Goal: Task Accomplishment & Management: Manage account settings

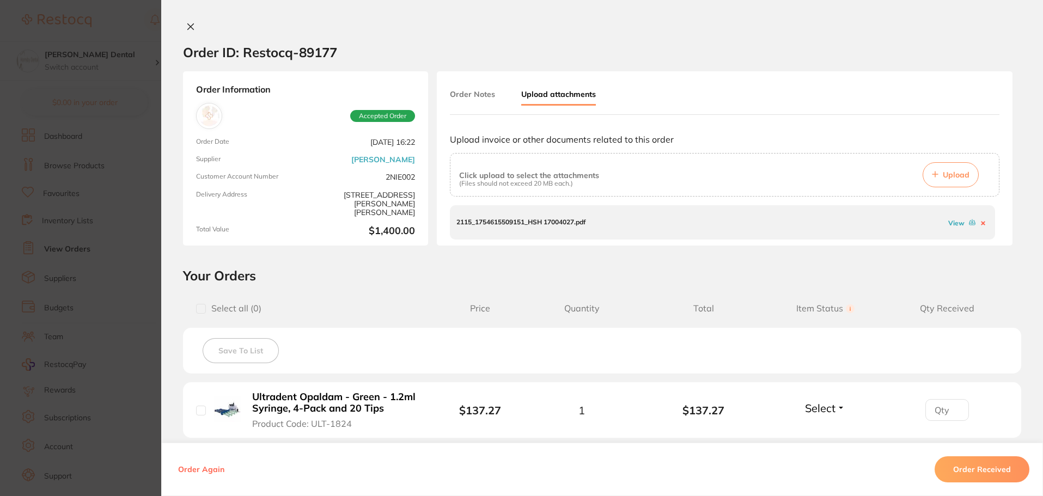
click at [952, 226] on link "View" at bounding box center [956, 223] width 16 height 8
click at [188, 20] on div "Order ID: Restocq- 89177 Order Information Accepted Order Order Date Aug 5 2025…" at bounding box center [602, 248] width 882 height 496
click at [188, 24] on icon at bounding box center [190, 26] width 9 height 9
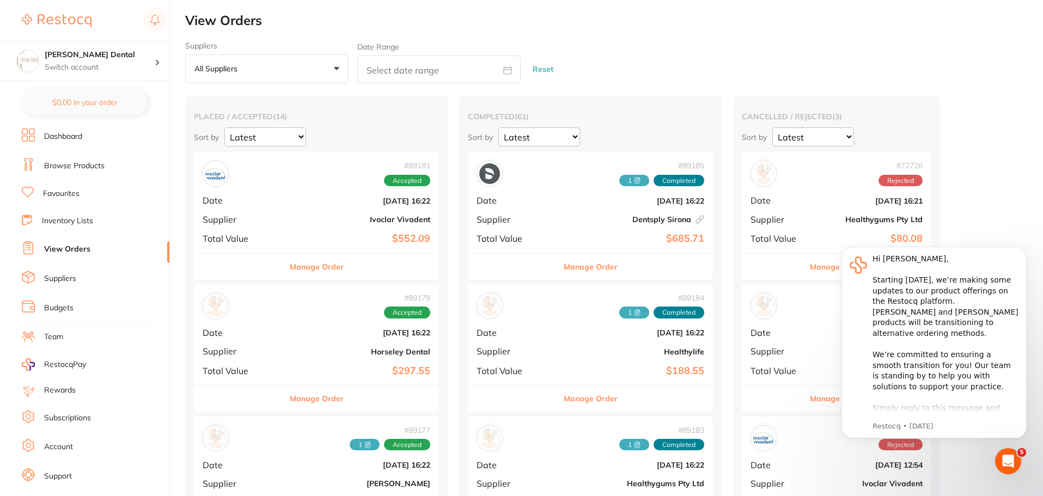
click at [87, 167] on link "Browse Products" at bounding box center [74, 166] width 60 height 11
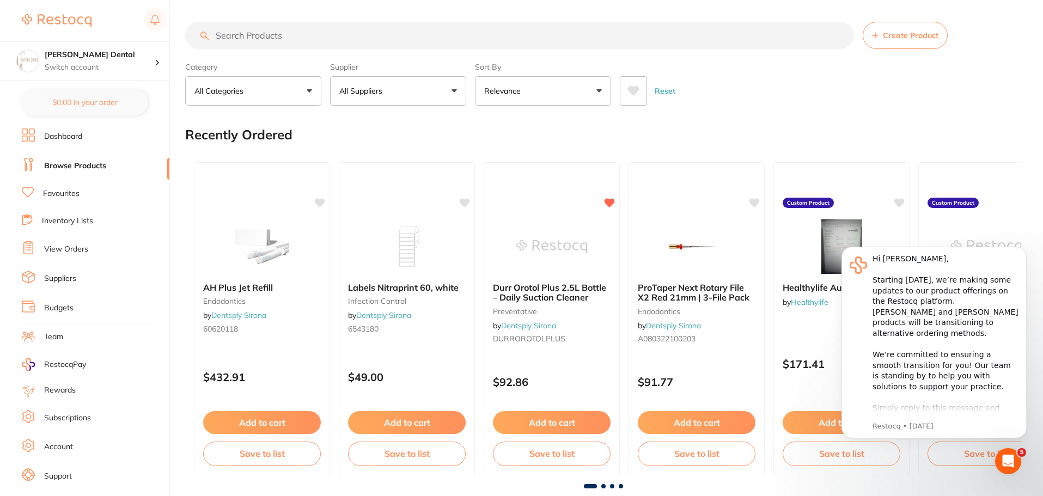
click at [71, 251] on link "View Orders" at bounding box center [66, 249] width 44 height 11
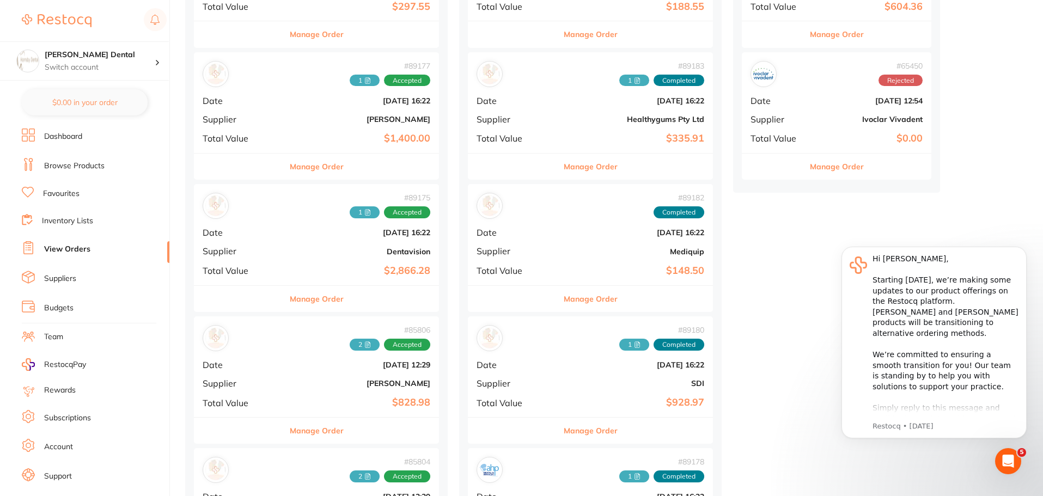
scroll to position [381, 0]
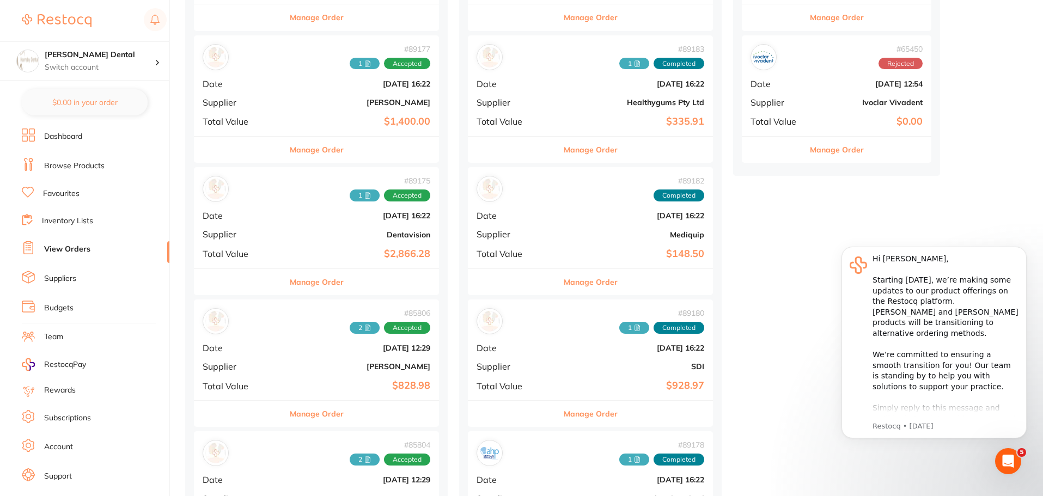
click at [293, 282] on button "Manage Order" at bounding box center [317, 282] width 54 height 26
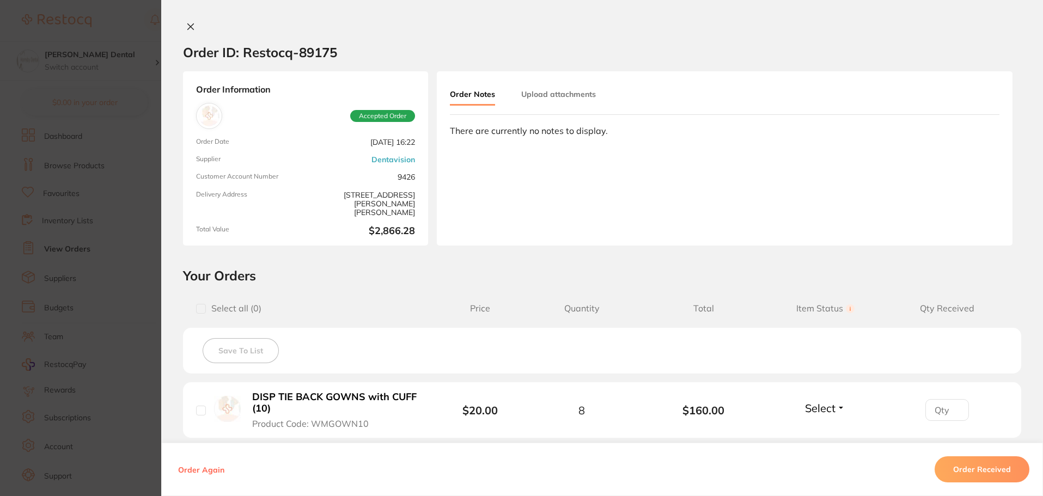
scroll to position [163, 0]
click at [579, 97] on button "Upload attachments" at bounding box center [558, 94] width 75 height 20
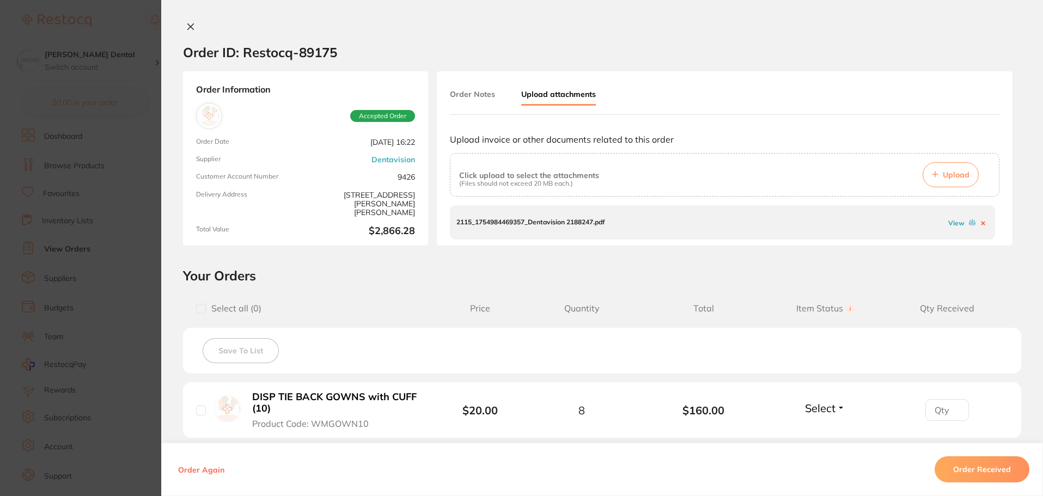
click at [952, 223] on link "View" at bounding box center [956, 223] width 16 height 8
click at [188, 26] on icon at bounding box center [191, 27] width 6 height 6
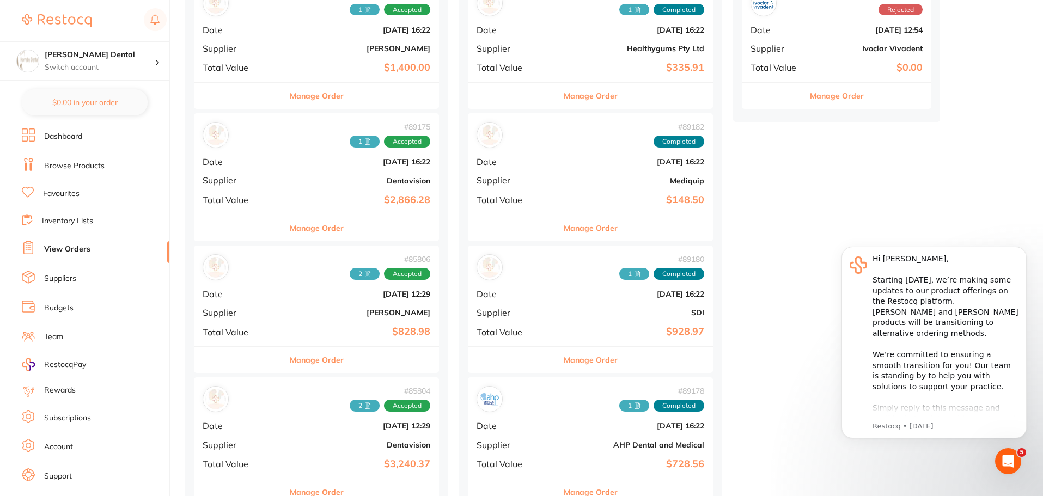
scroll to position [436, 0]
click at [301, 229] on button "Manage Order" at bounding box center [317, 228] width 54 height 26
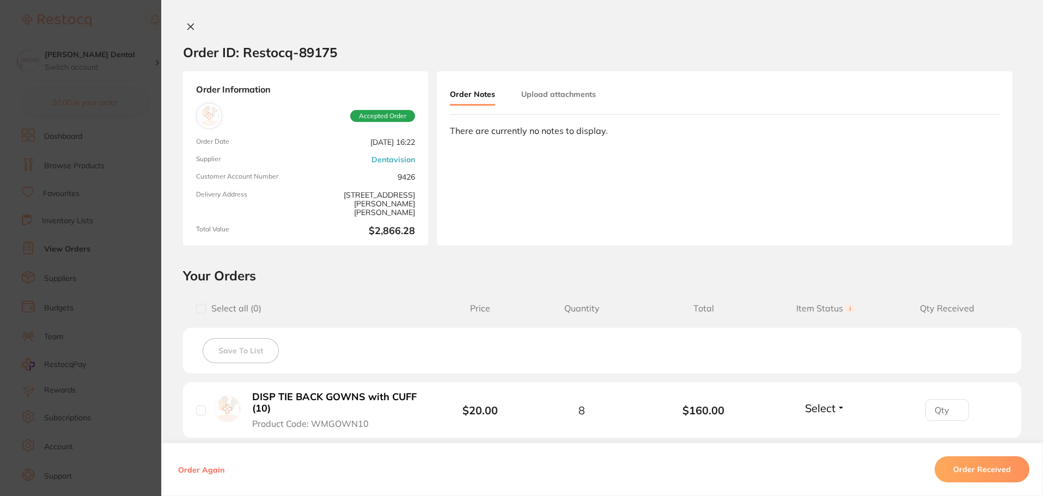
click at [568, 95] on button "Upload attachments" at bounding box center [558, 94] width 75 height 20
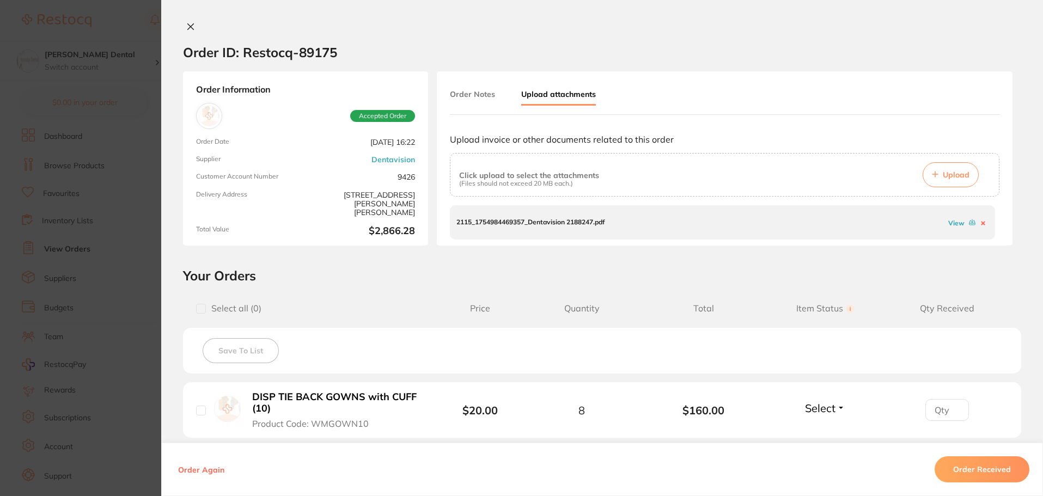
click at [958, 221] on link "View" at bounding box center [956, 223] width 16 height 8
click at [186, 28] on icon at bounding box center [190, 26] width 9 height 9
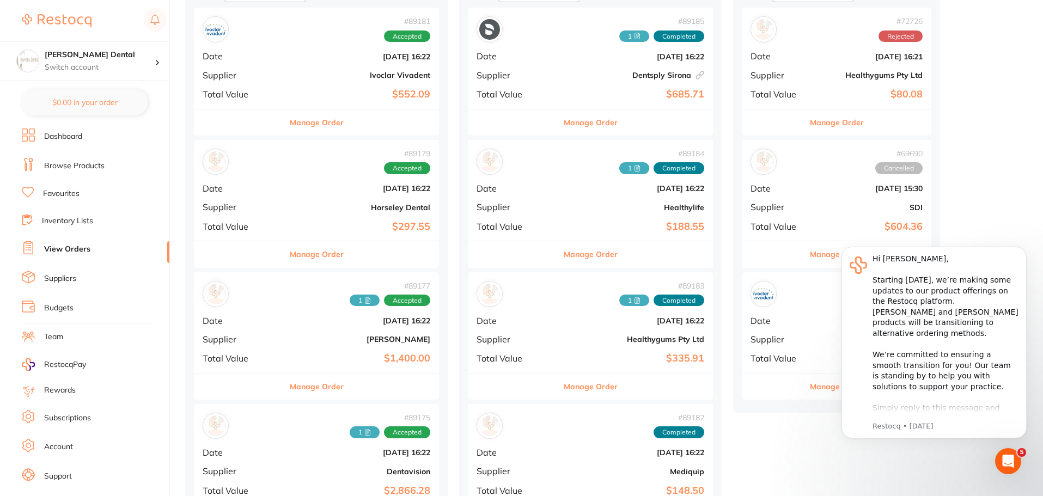
scroll to position [163, 0]
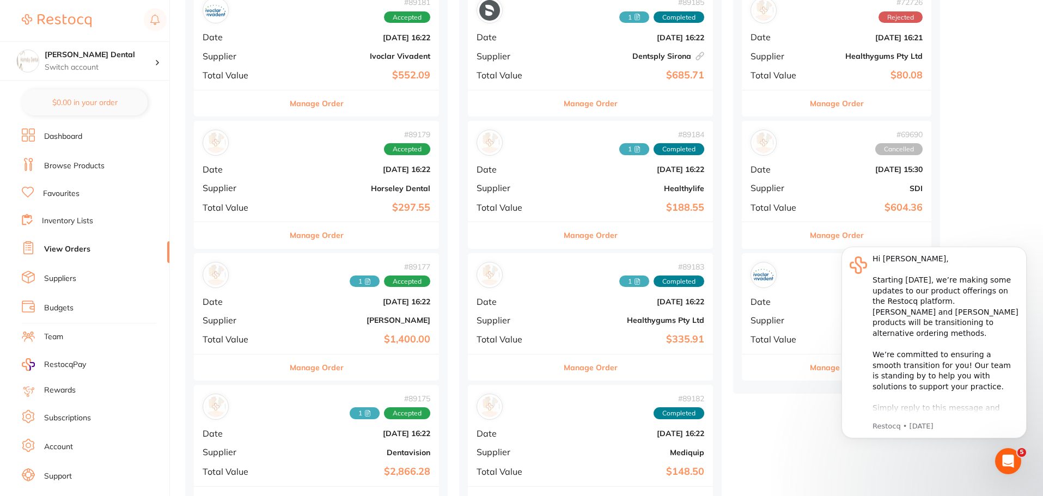
click at [302, 369] on button "Manage Order" at bounding box center [317, 368] width 54 height 26
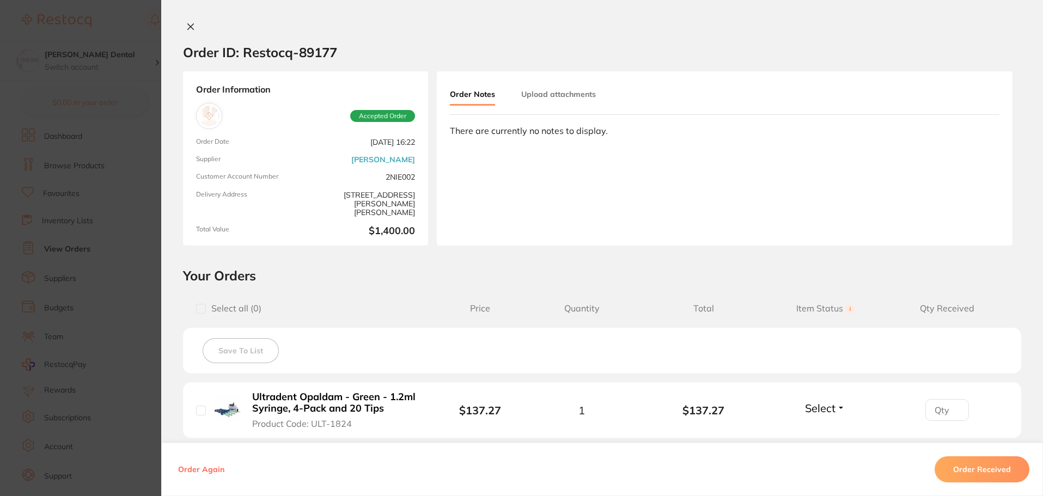
click at [572, 95] on button "Upload attachments" at bounding box center [558, 94] width 75 height 20
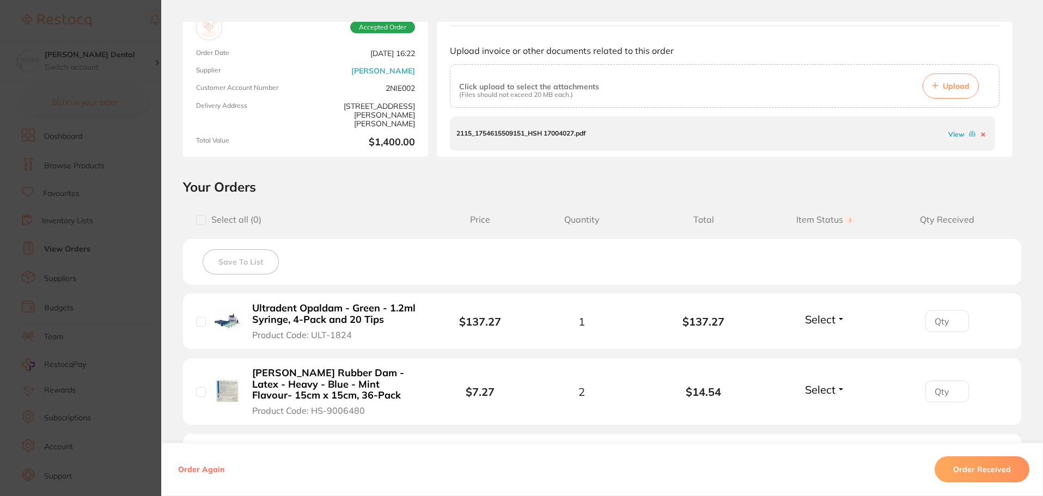
scroll to position [109, 0]
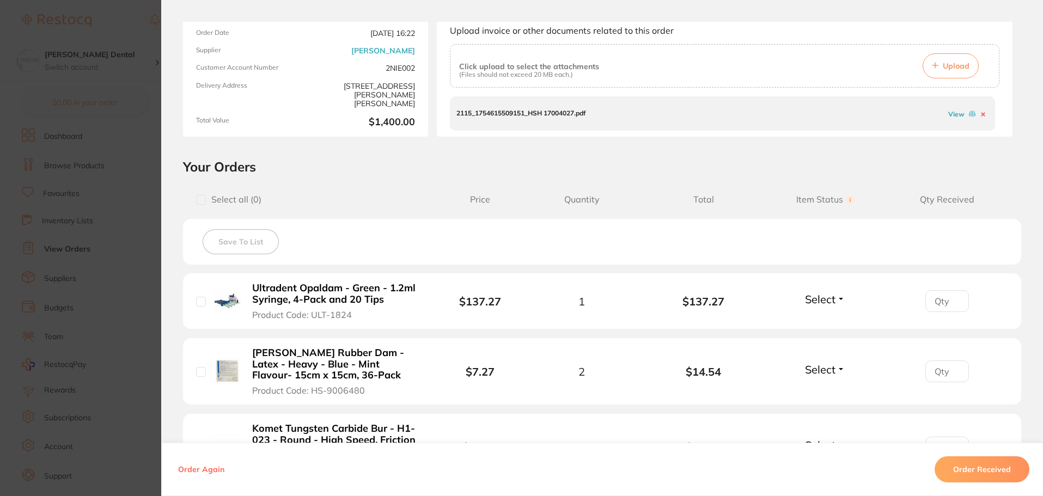
click at [956, 115] on link "View" at bounding box center [956, 114] width 16 height 8
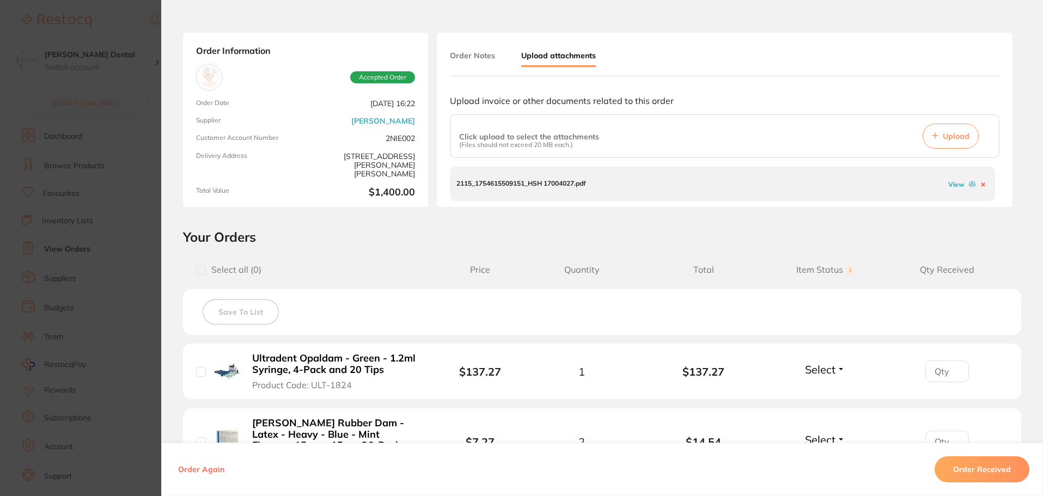
scroll to position [54, 0]
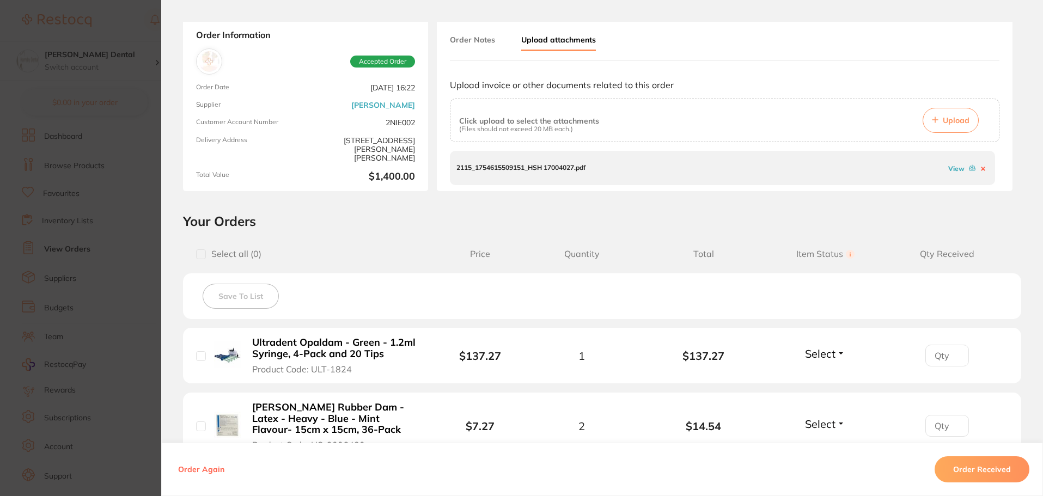
click at [959, 118] on span "Upload" at bounding box center [956, 120] width 27 height 10
click at [951, 119] on span "Upload" at bounding box center [956, 120] width 27 height 10
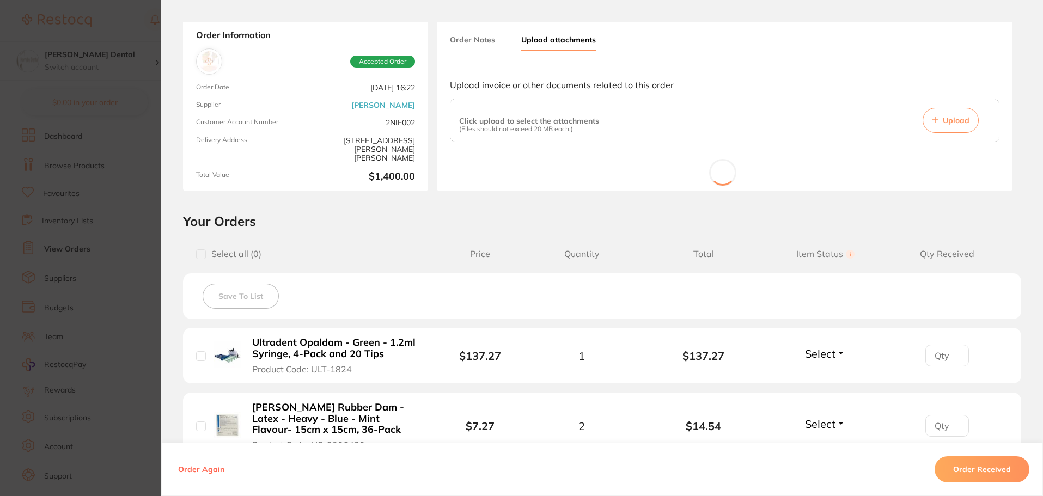
click at [197, 356] on input "checkbox" at bounding box center [201, 356] width 10 height 10
checkbox input "true"
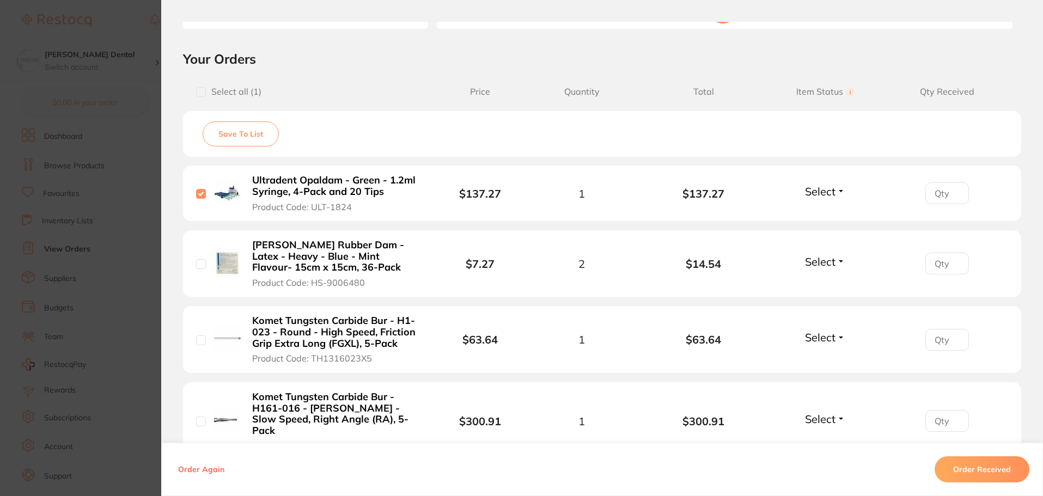
scroll to position [218, 0]
click at [197, 264] on input "checkbox" at bounding box center [201, 263] width 10 height 10
checkbox input "true"
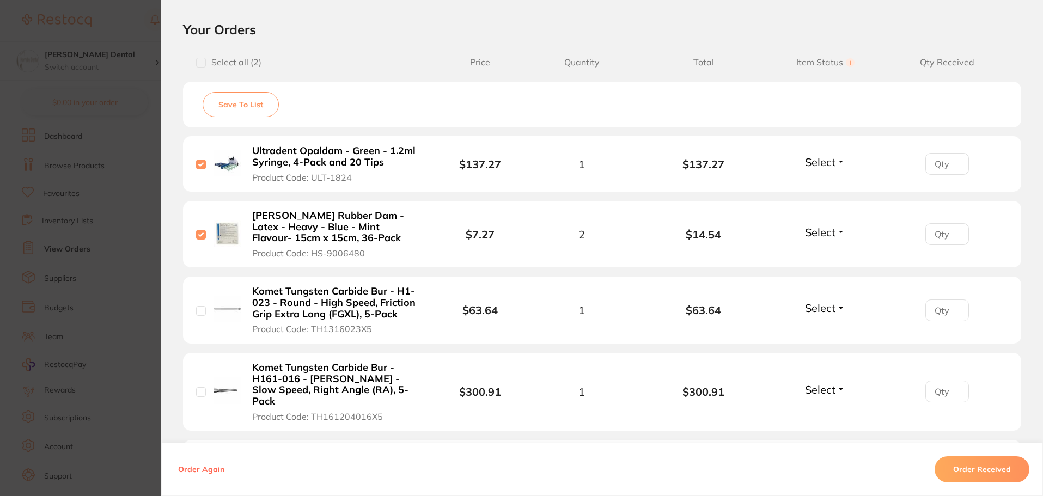
scroll to position [272, 0]
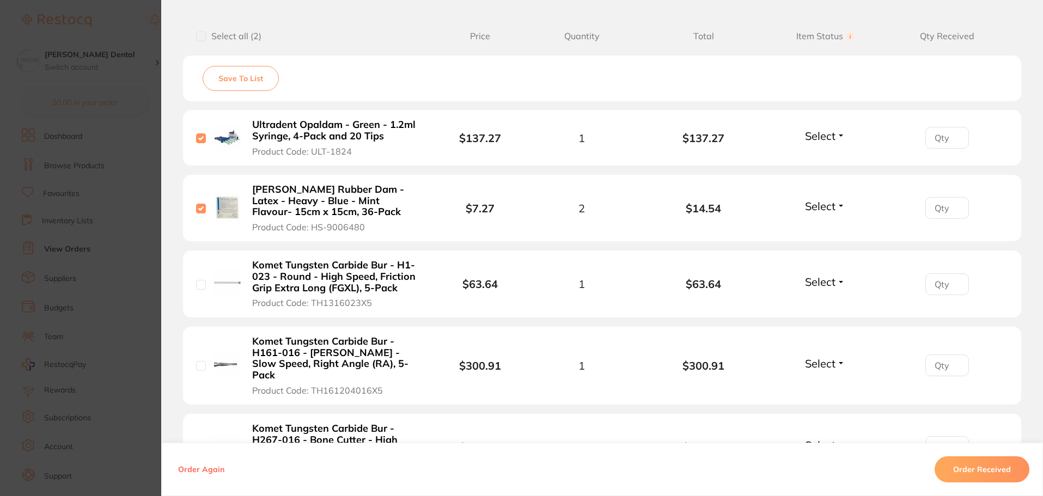
drag, startPoint x: 200, startPoint y: 283, endPoint x: 199, endPoint y: 354, distance: 70.3
click at [200, 284] on input "checkbox" at bounding box center [201, 285] width 10 height 10
checkbox input "true"
click at [197, 362] on input "checkbox" at bounding box center [201, 366] width 10 height 10
checkbox input "true"
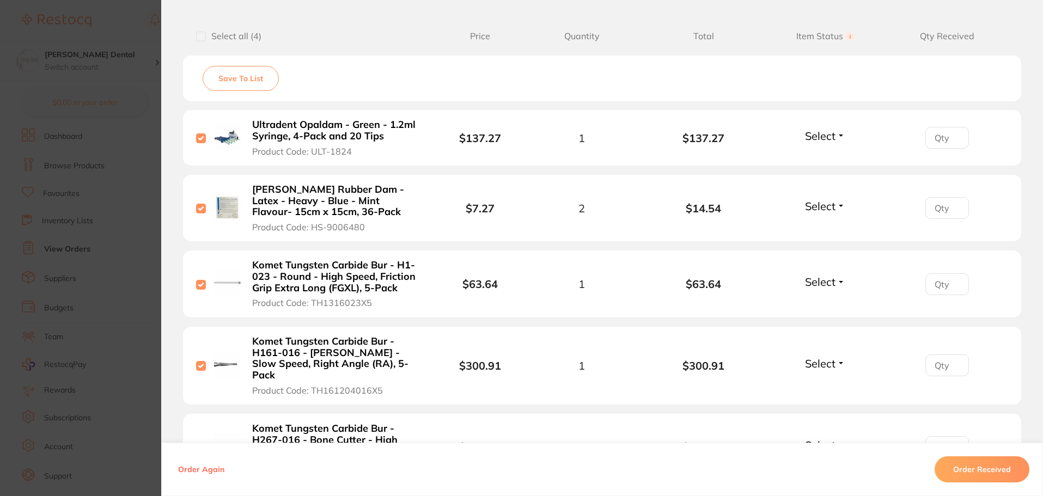
scroll to position [327, 0]
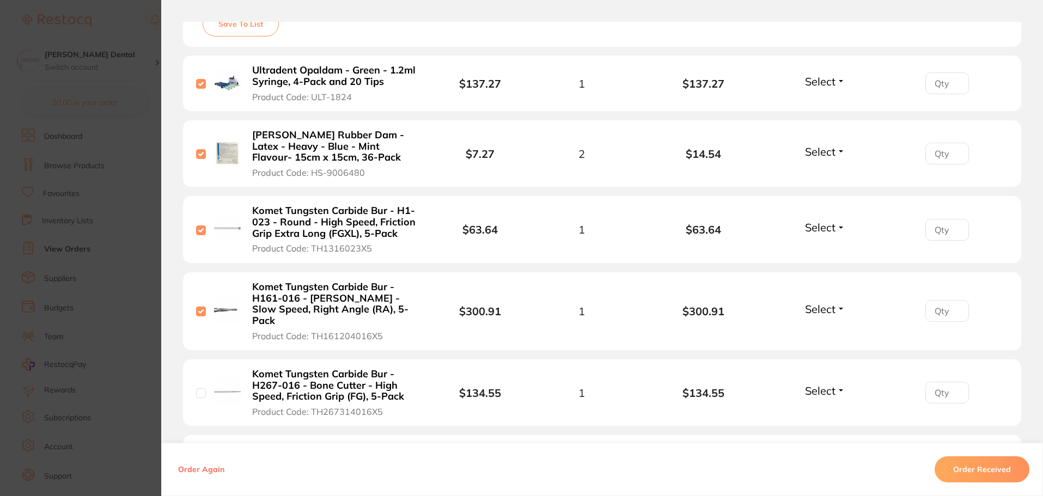
click at [200, 388] on input "checkbox" at bounding box center [201, 393] width 10 height 10
checkbox input "true"
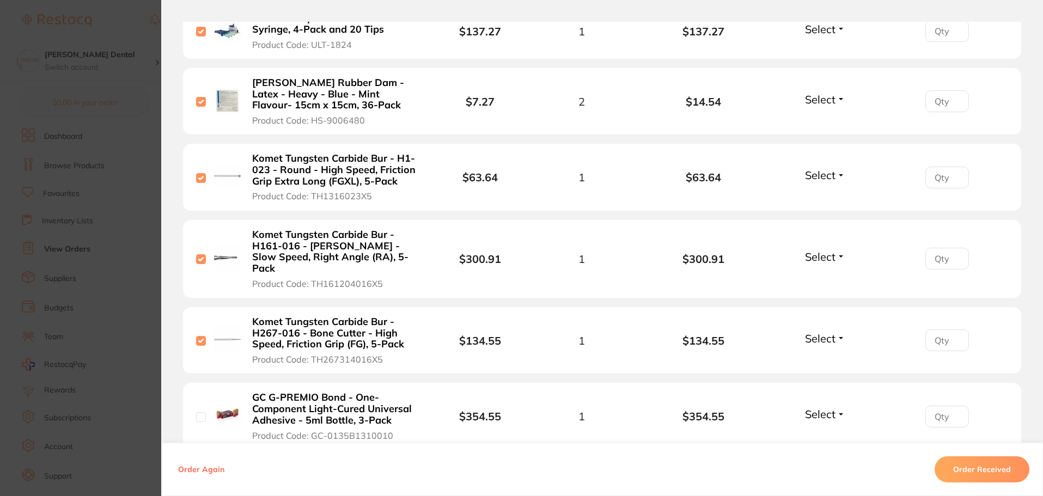
scroll to position [545, 0]
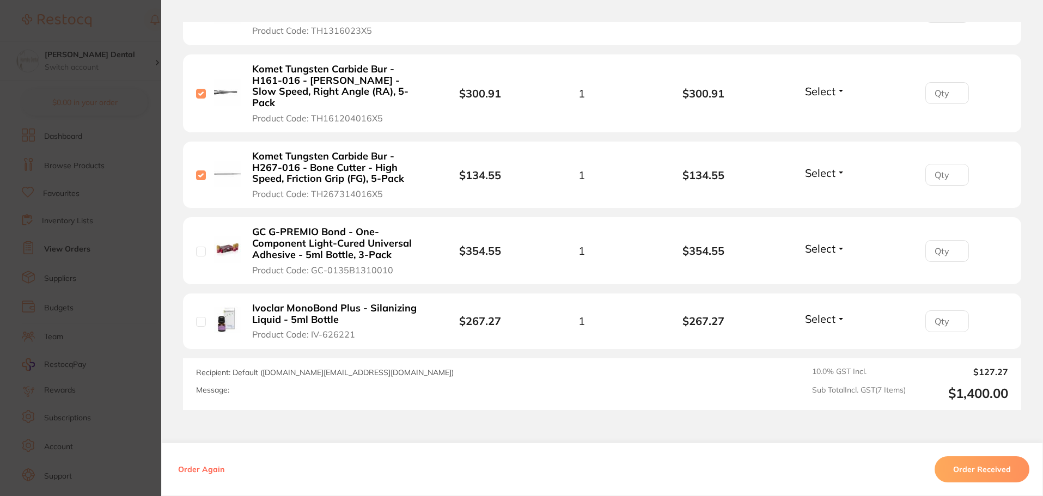
click at [200, 317] on input "checkbox" at bounding box center [201, 322] width 10 height 10
checkbox input "true"
click at [196, 247] on input "checkbox" at bounding box center [201, 252] width 10 height 10
checkbox input "true"
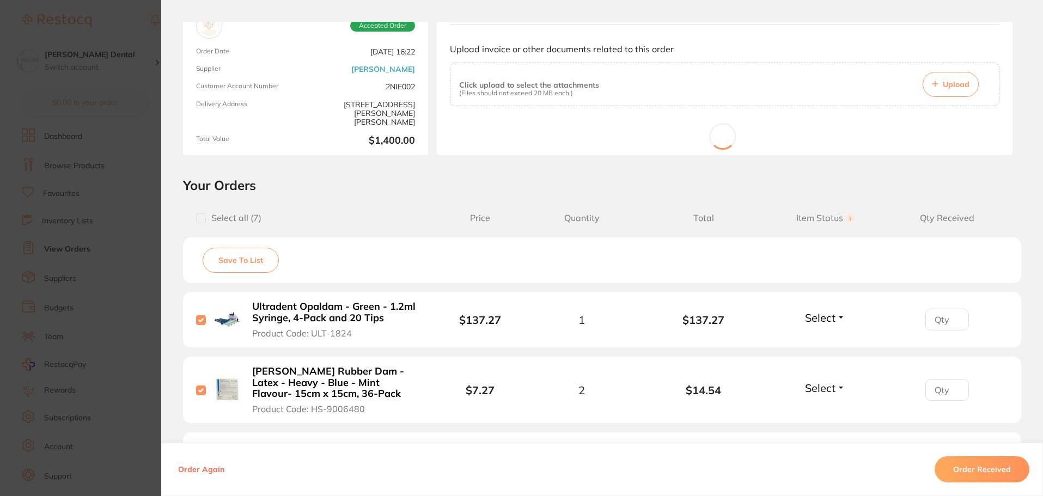
scroll to position [109, 0]
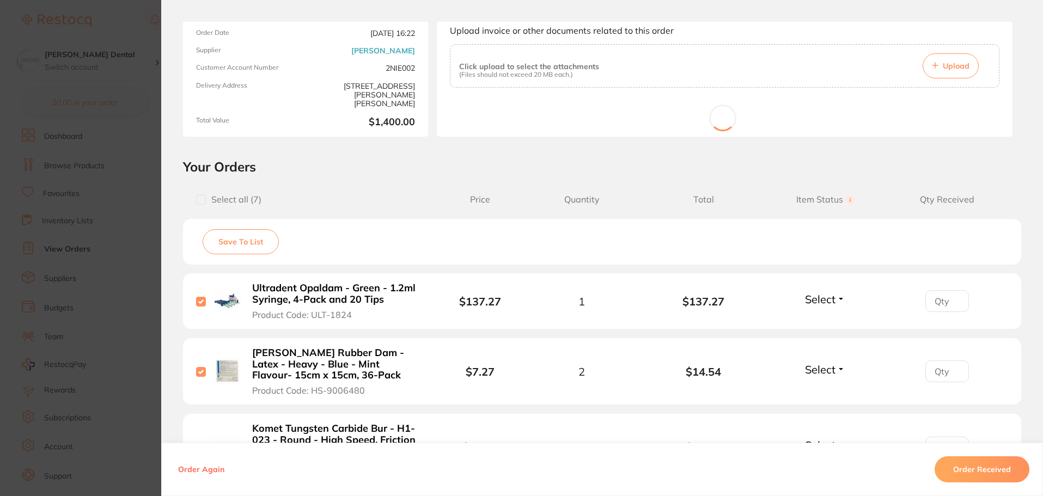
click at [959, 68] on span "Upload" at bounding box center [956, 66] width 27 height 10
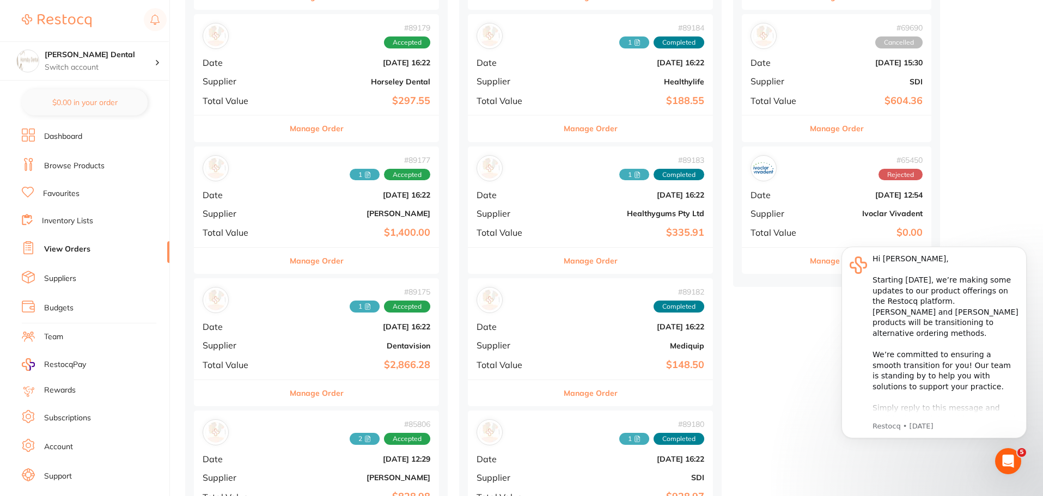
scroll to position [272, 0]
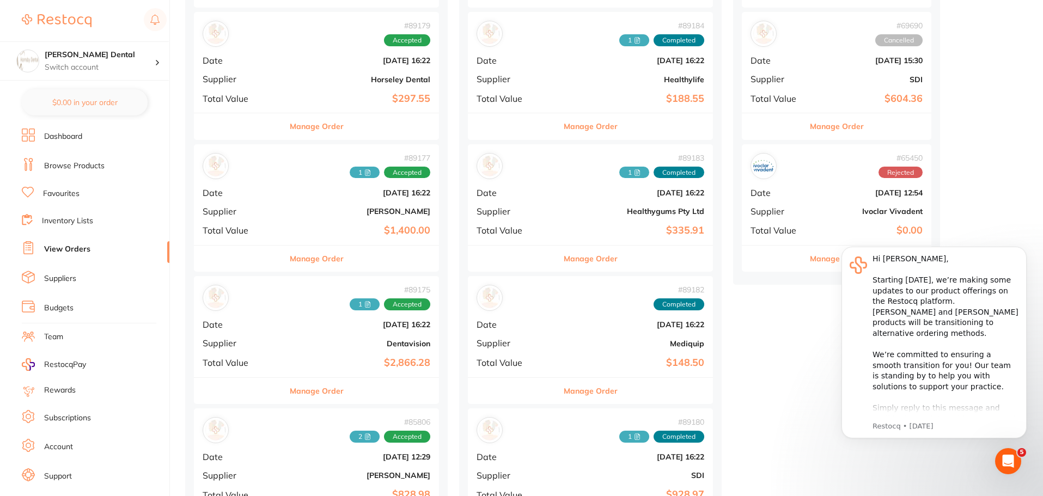
click at [296, 261] on button "Manage Order" at bounding box center [317, 259] width 54 height 26
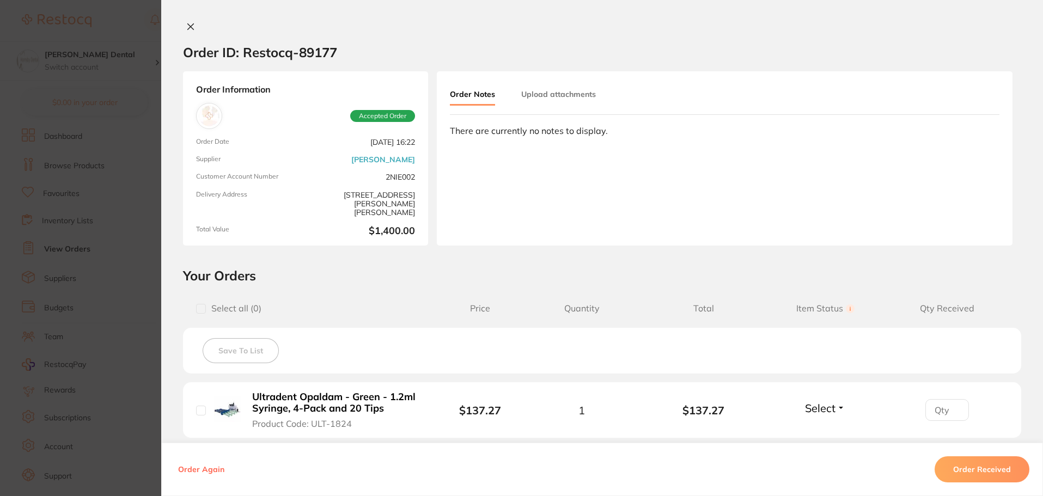
click at [563, 90] on button "Upload attachments" at bounding box center [558, 94] width 75 height 20
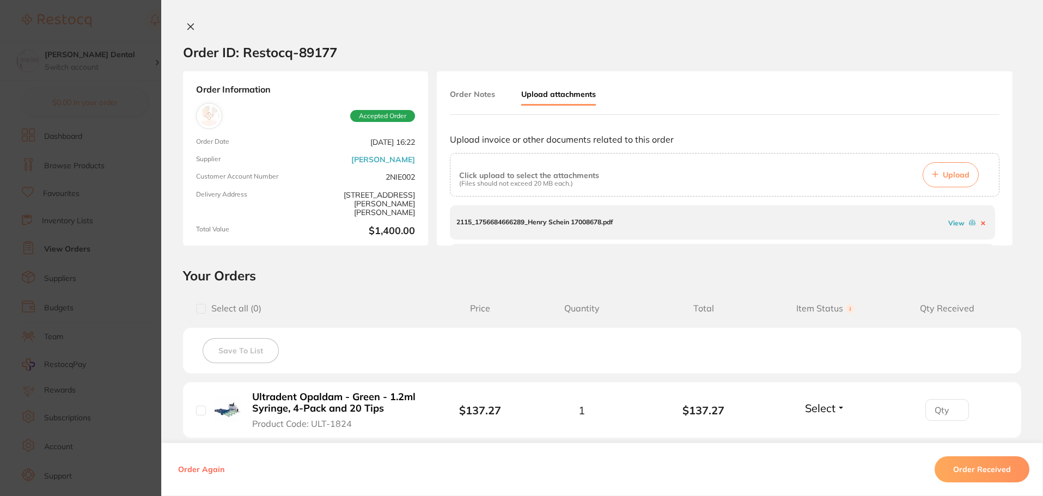
click at [955, 177] on span "Upload" at bounding box center [956, 175] width 27 height 10
click at [950, 236] on link "View" at bounding box center [956, 235] width 16 height 8
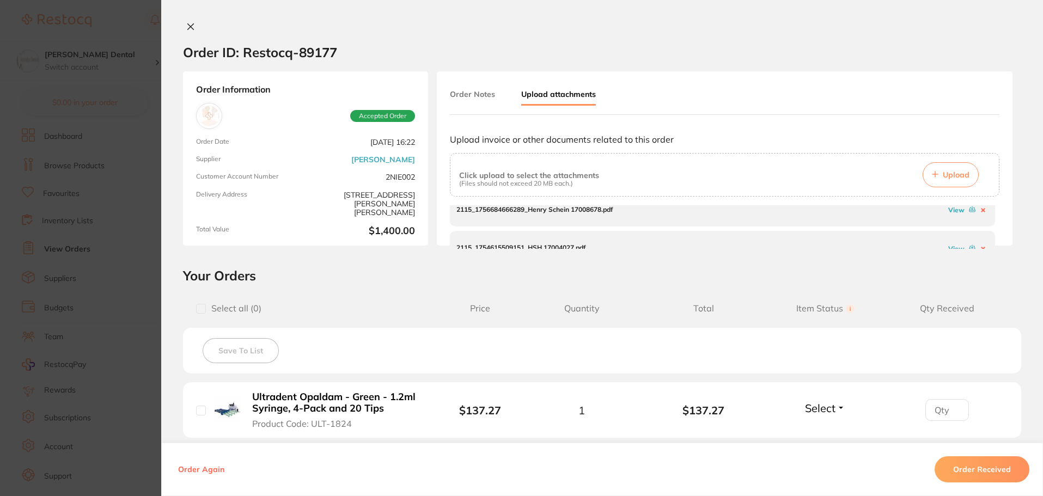
scroll to position [71, 0]
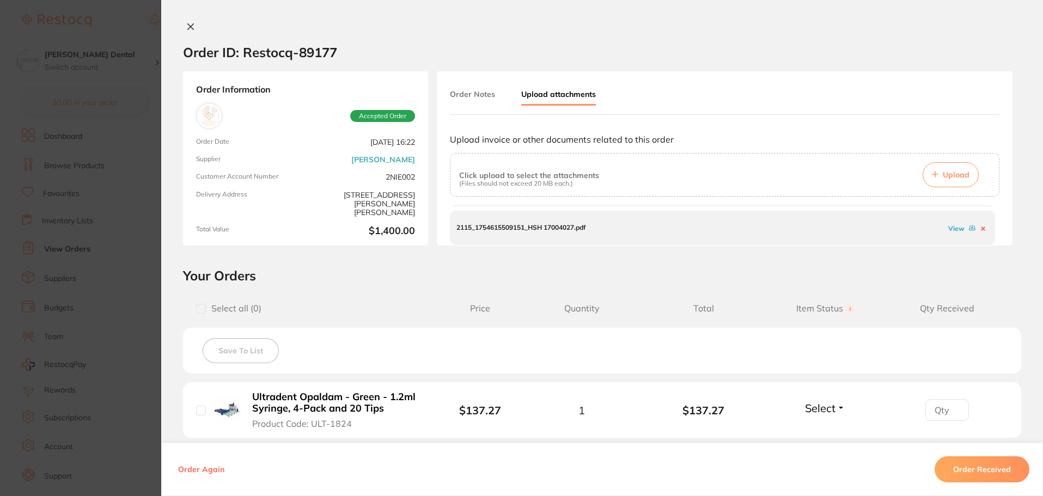
click at [953, 229] on link "View" at bounding box center [956, 228] width 16 height 8
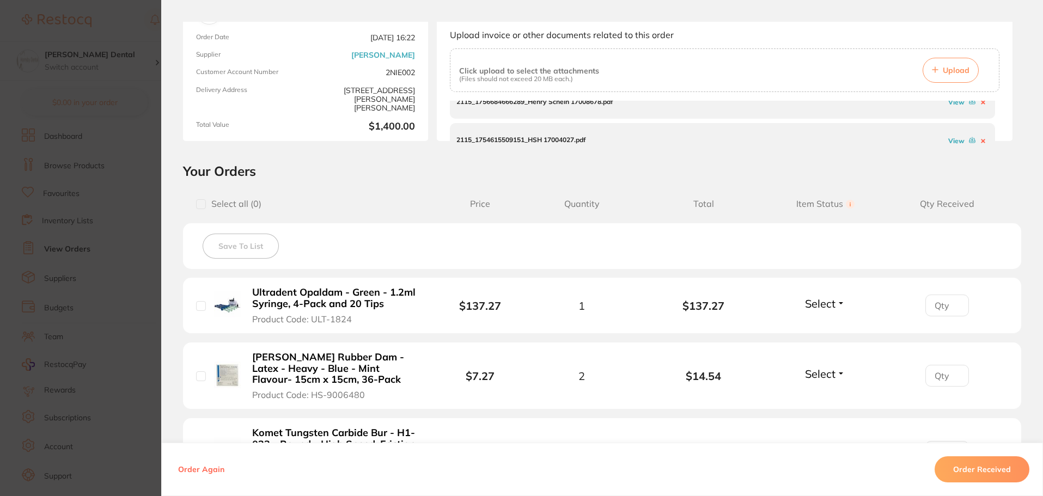
scroll to position [109, 0]
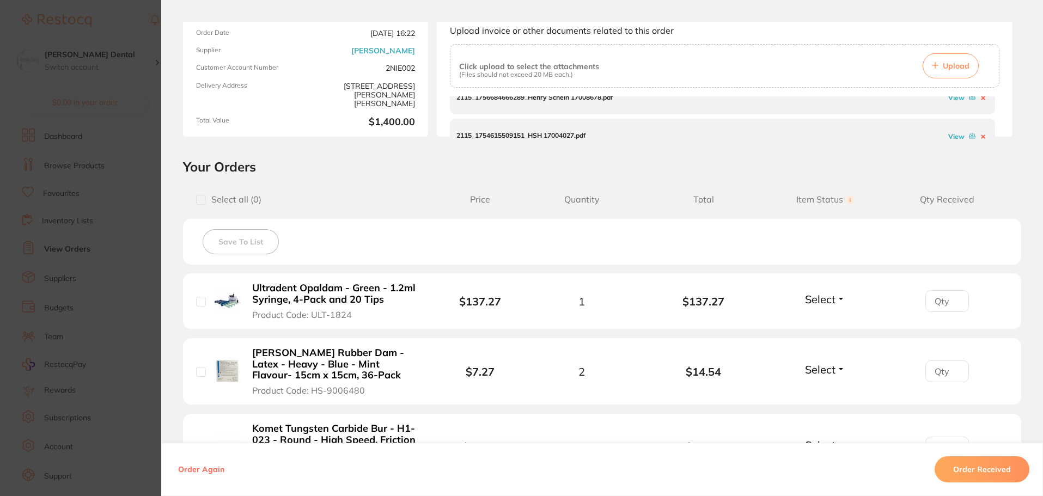
click at [198, 302] on input "checkbox" at bounding box center [201, 302] width 10 height 10
checkbox input "true"
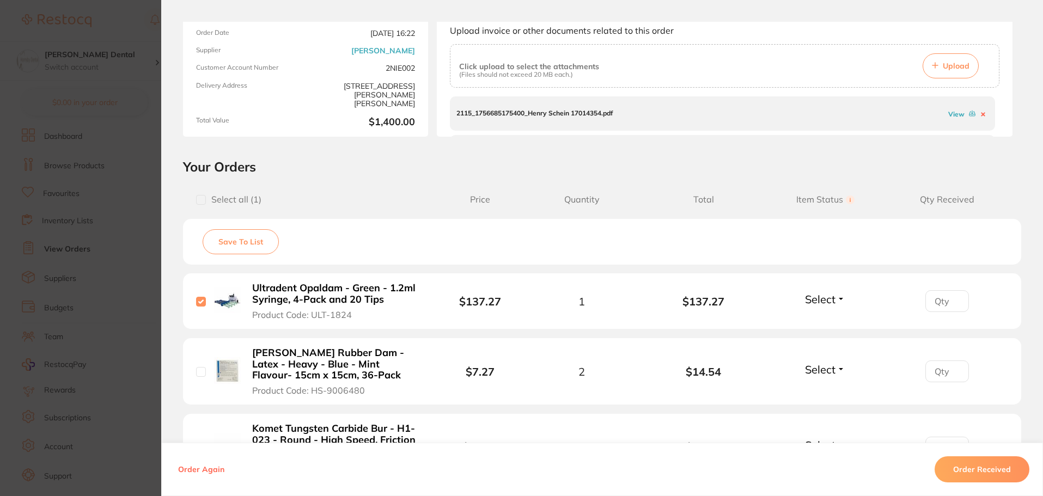
click at [196, 371] on input "checkbox" at bounding box center [201, 372] width 10 height 10
checkbox input "true"
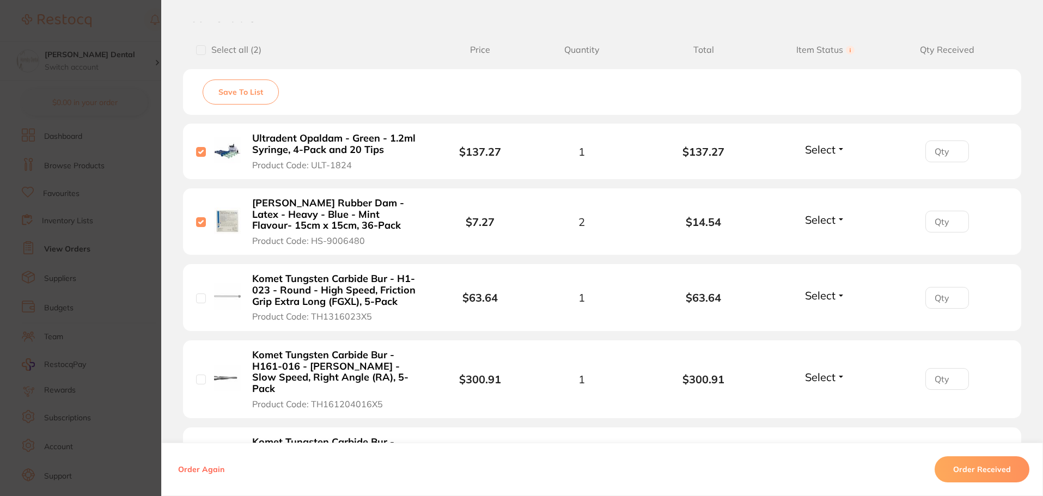
scroll to position [272, 0]
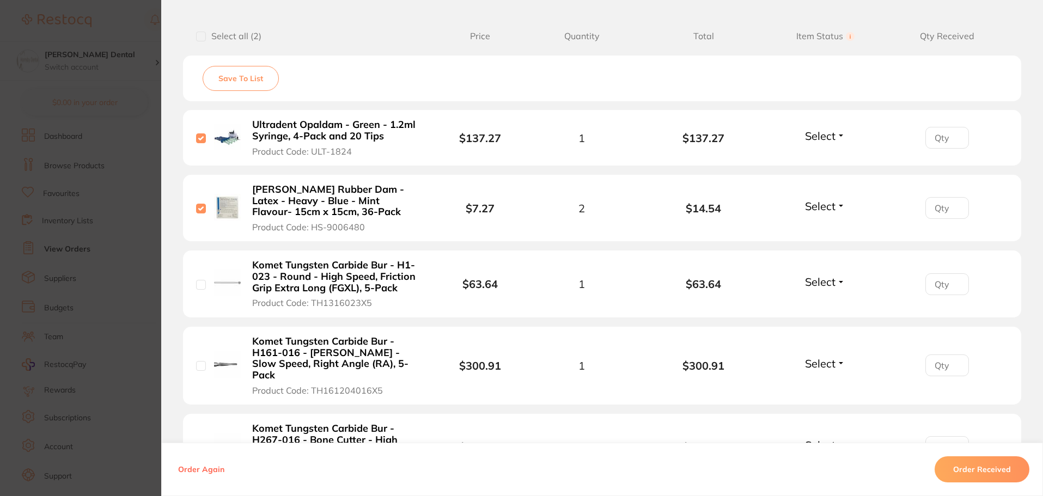
click at [201, 282] on input "checkbox" at bounding box center [201, 285] width 10 height 10
checkbox input "true"
click at [196, 365] on input "checkbox" at bounding box center [201, 366] width 10 height 10
checkbox input "true"
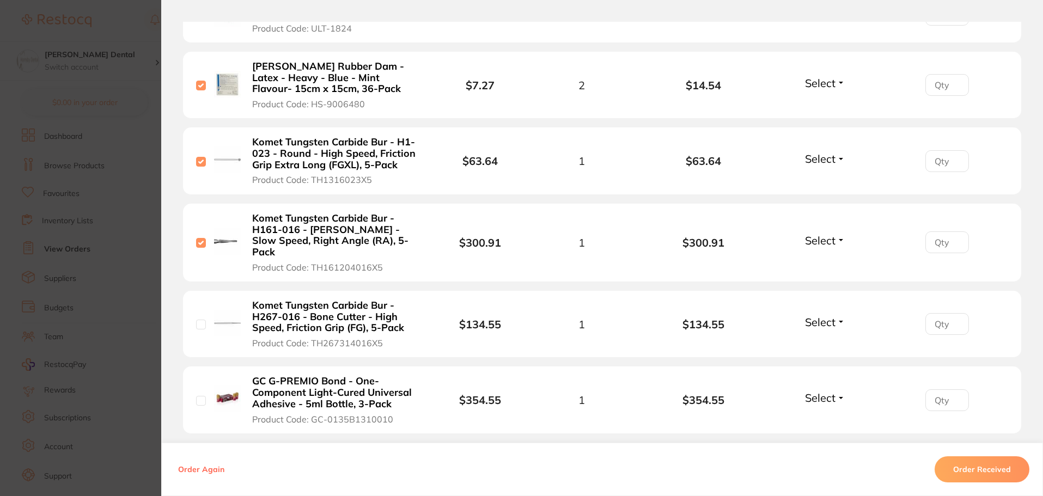
scroll to position [436, 0]
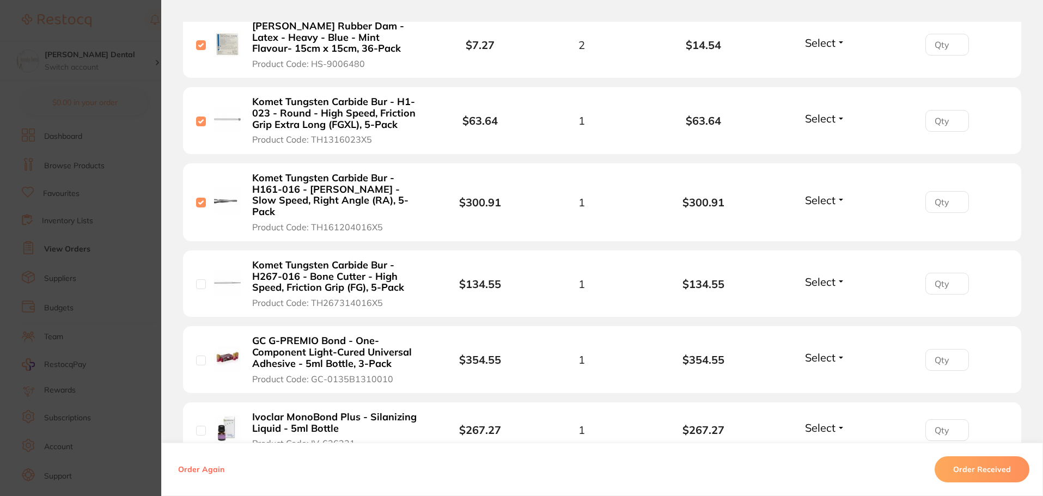
click at [196, 279] on input "checkbox" at bounding box center [201, 284] width 10 height 10
checkbox input "true"
click at [198, 356] on input "checkbox" at bounding box center [201, 361] width 10 height 10
checkbox input "true"
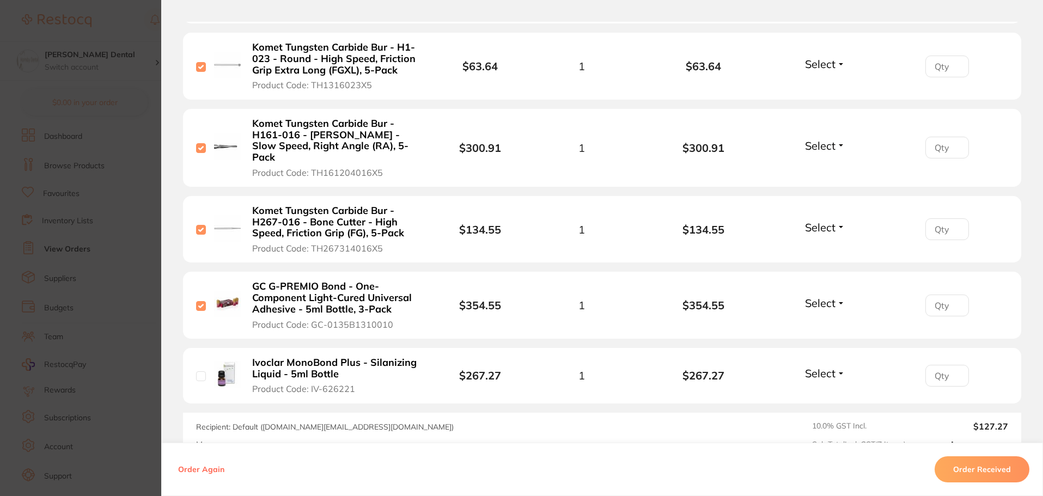
click at [197, 371] on input "checkbox" at bounding box center [201, 376] width 10 height 10
checkbox input "true"
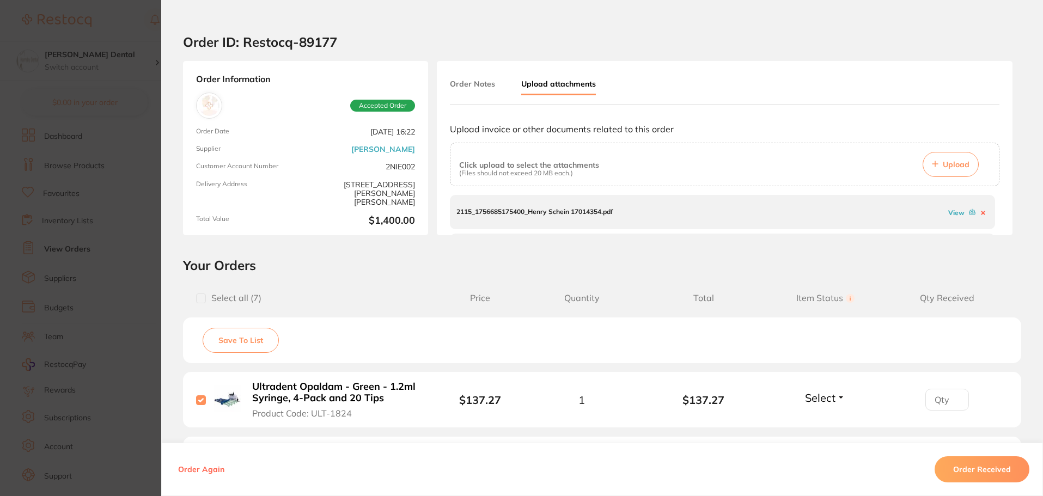
scroll to position [0, 0]
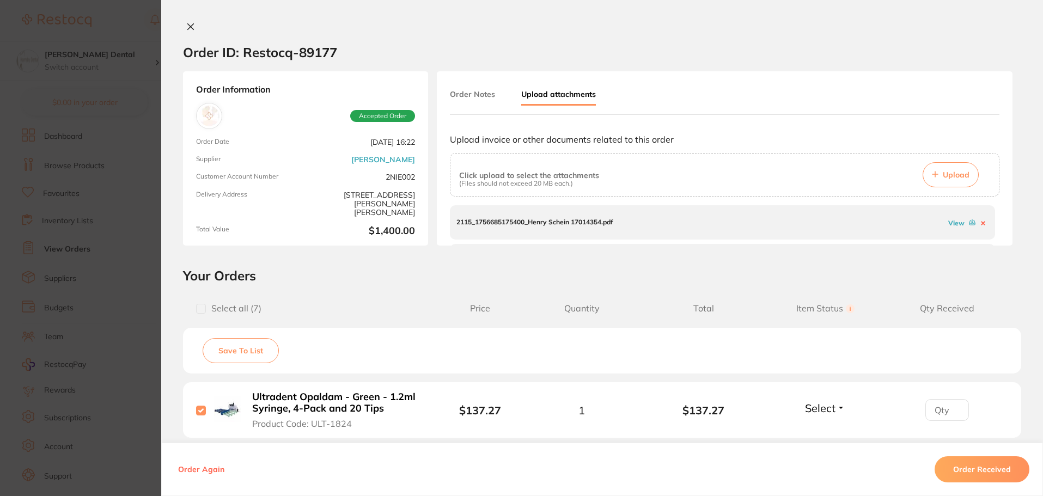
drag, startPoint x: 997, startPoint y: 212, endPoint x: 997, endPoint y: 222, distance: 9.3
click at [997, 222] on div "Order Notes Upload attachments Upload invoice or other documents related to thi…" at bounding box center [725, 158] width 576 height 174
click at [984, 470] on button "Order Received" at bounding box center [982, 469] width 95 height 26
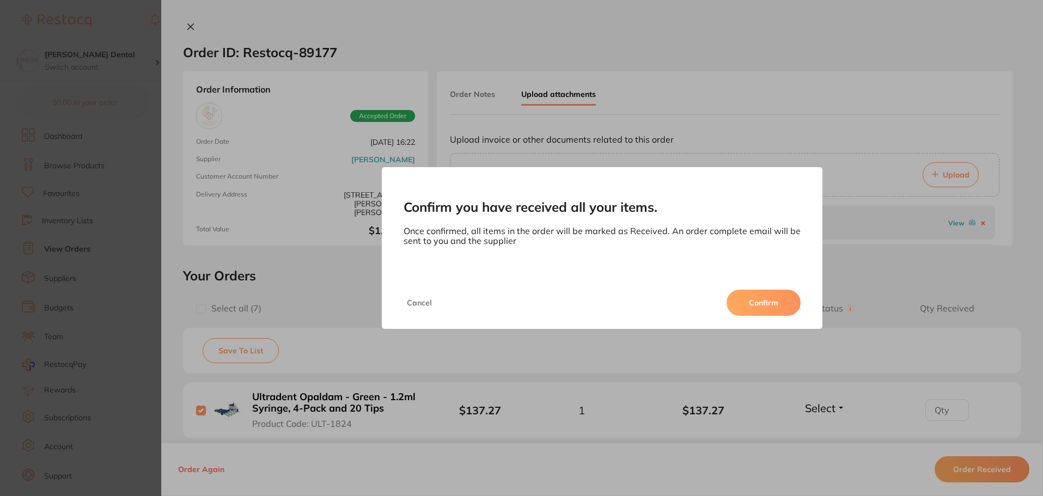
click at [764, 306] on button "Confirm" at bounding box center [764, 303] width 74 height 26
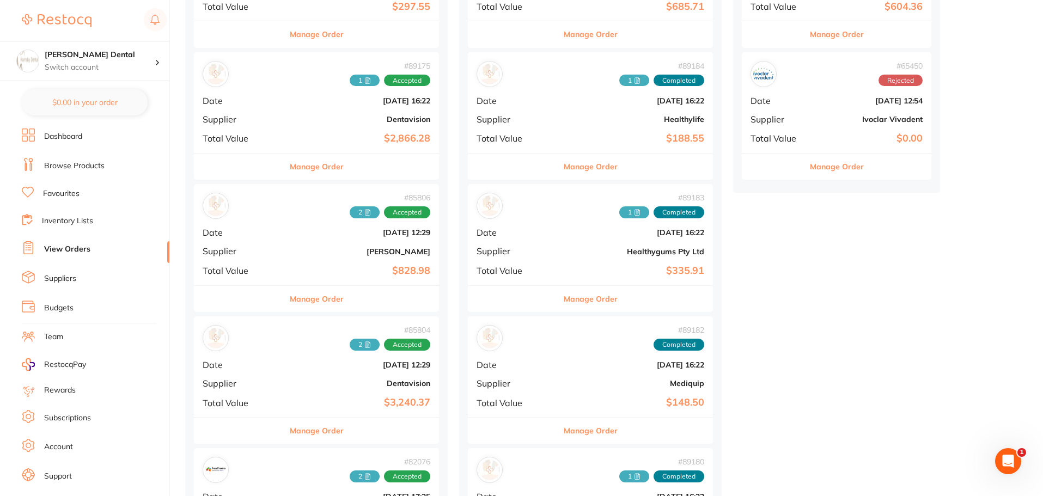
scroll to position [381, 0]
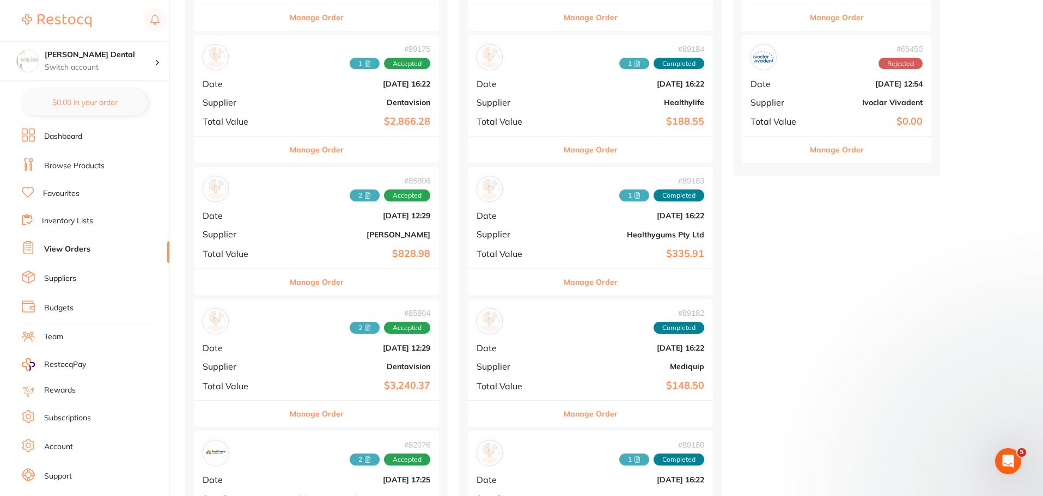
click at [290, 284] on button "Manage Order" at bounding box center [317, 282] width 54 height 26
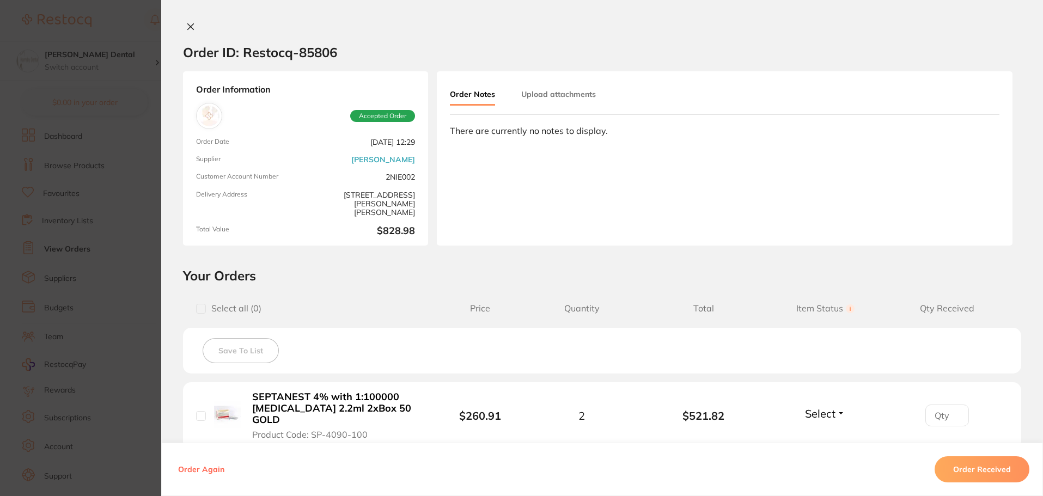
click at [560, 94] on button "Upload attachments" at bounding box center [558, 94] width 75 height 20
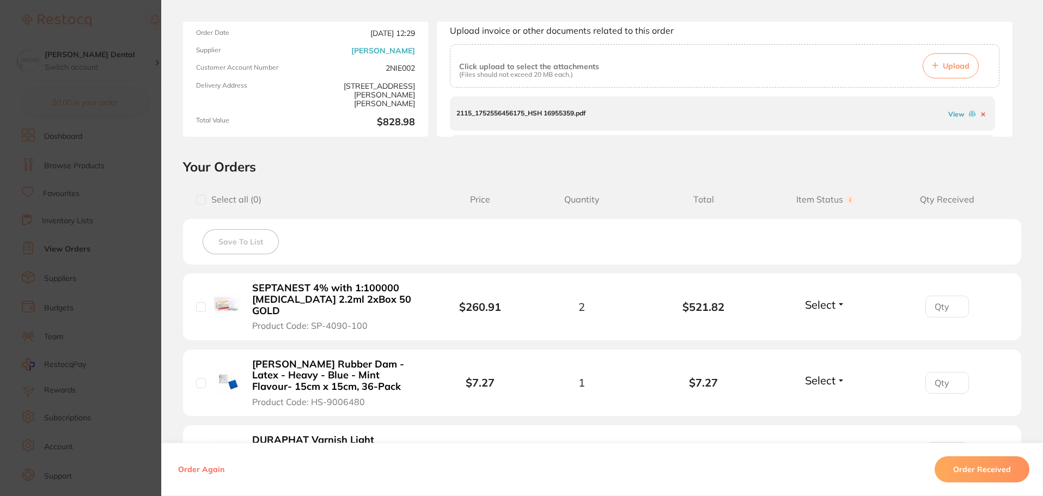
click at [952, 114] on link "View" at bounding box center [956, 114] width 16 height 8
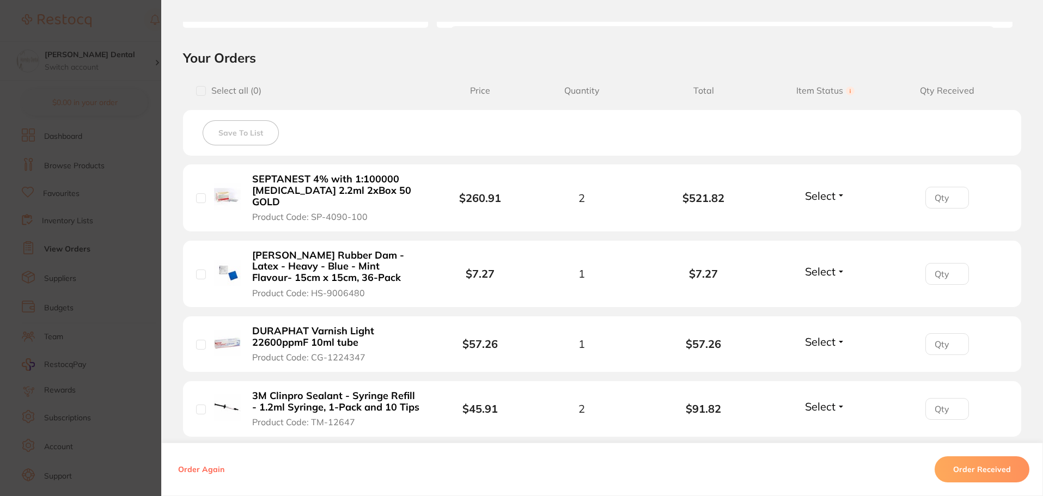
scroll to position [272, 0]
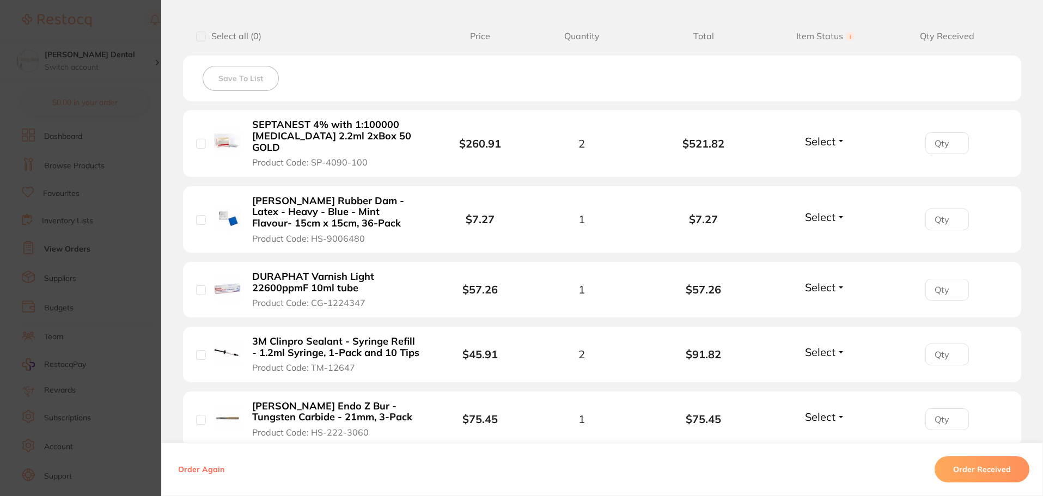
click at [197, 350] on input "checkbox" at bounding box center [201, 355] width 10 height 10
checkbox input "true"
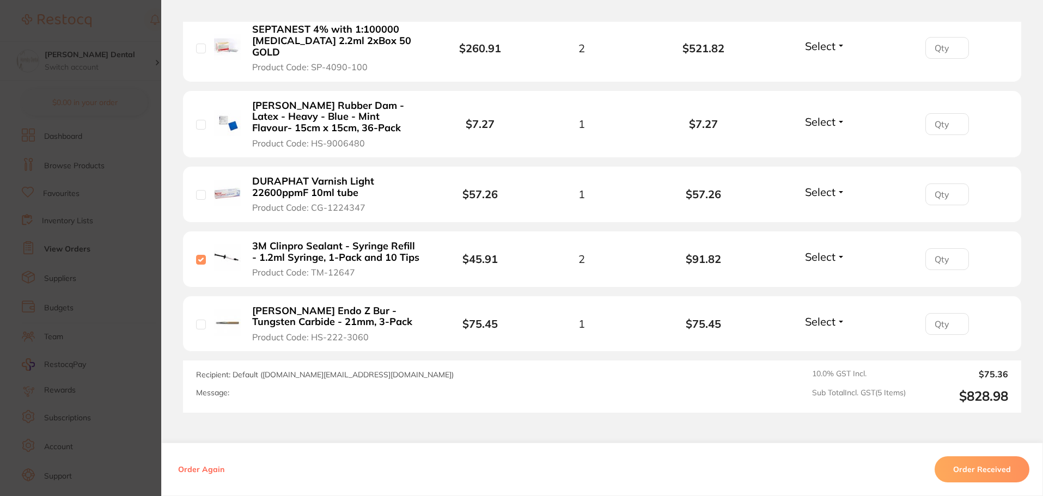
scroll to position [381, 0]
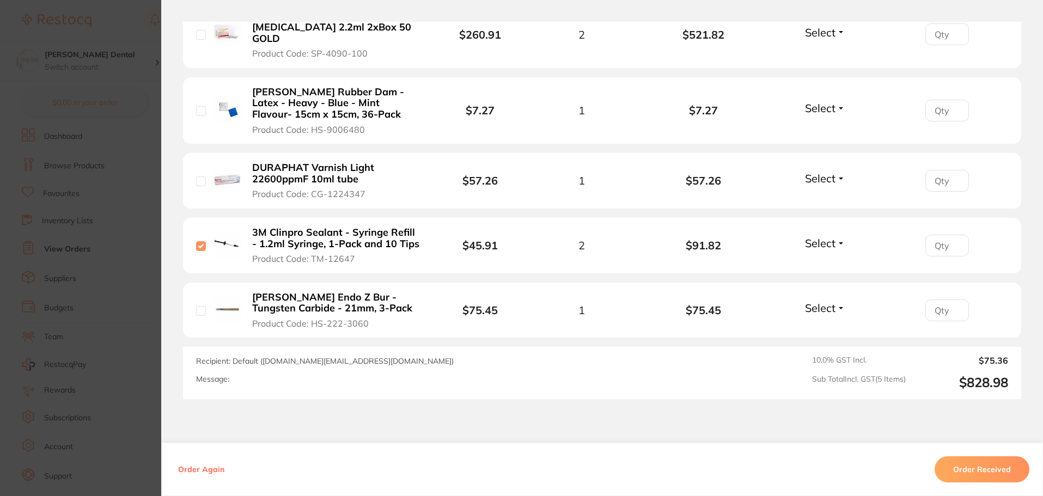
click at [200, 306] on input "checkbox" at bounding box center [201, 311] width 10 height 10
checkbox input "true"
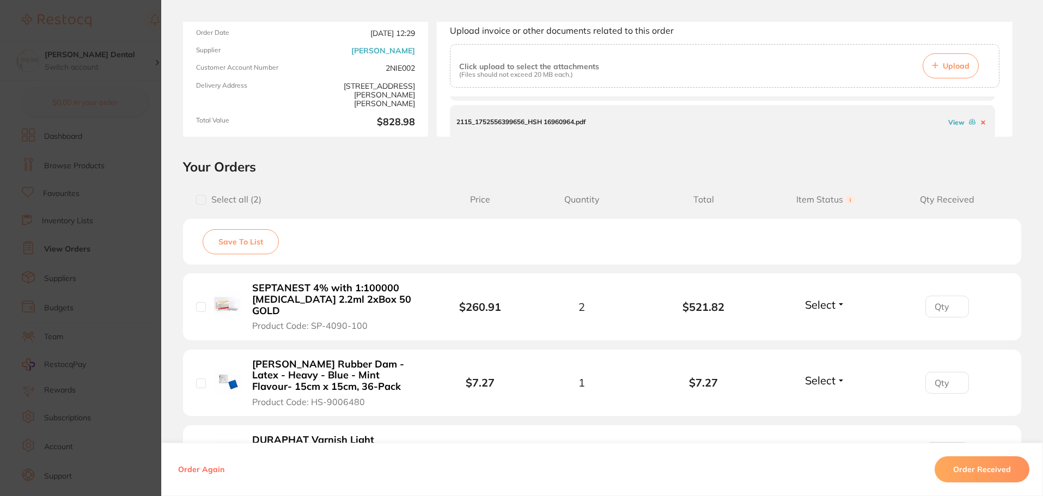
scroll to position [32, 0]
click at [948, 121] on link "View" at bounding box center [956, 121] width 16 height 8
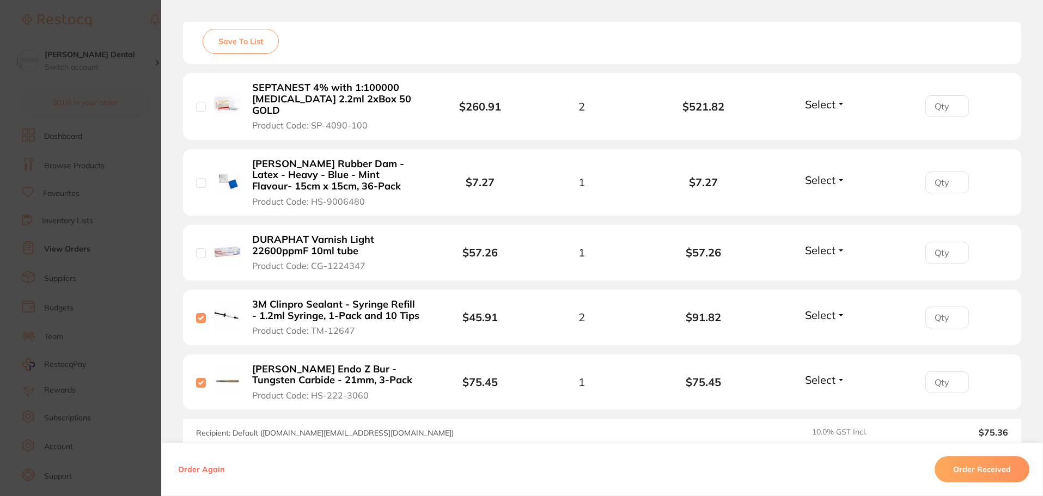
scroll to position [327, 0]
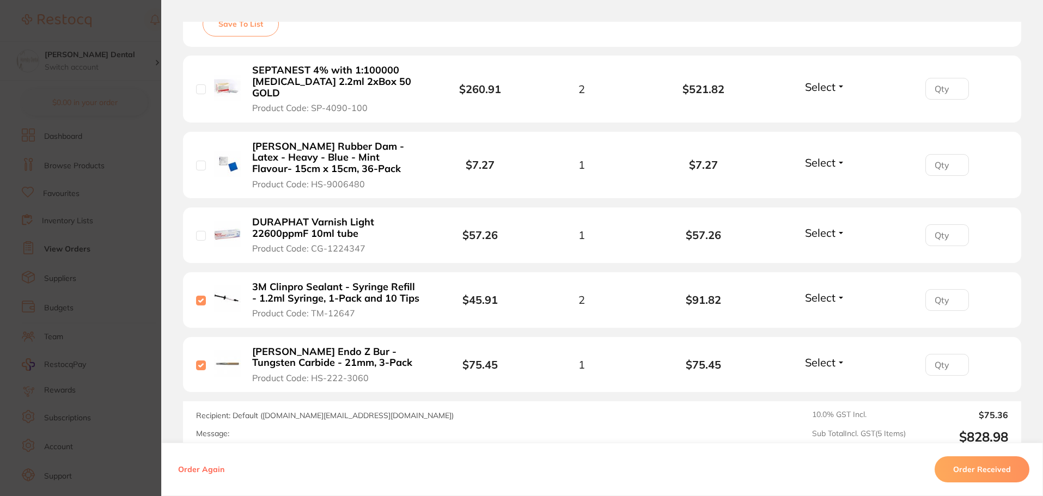
click at [196, 231] on input "checkbox" at bounding box center [201, 236] width 10 height 10
checkbox input "true"
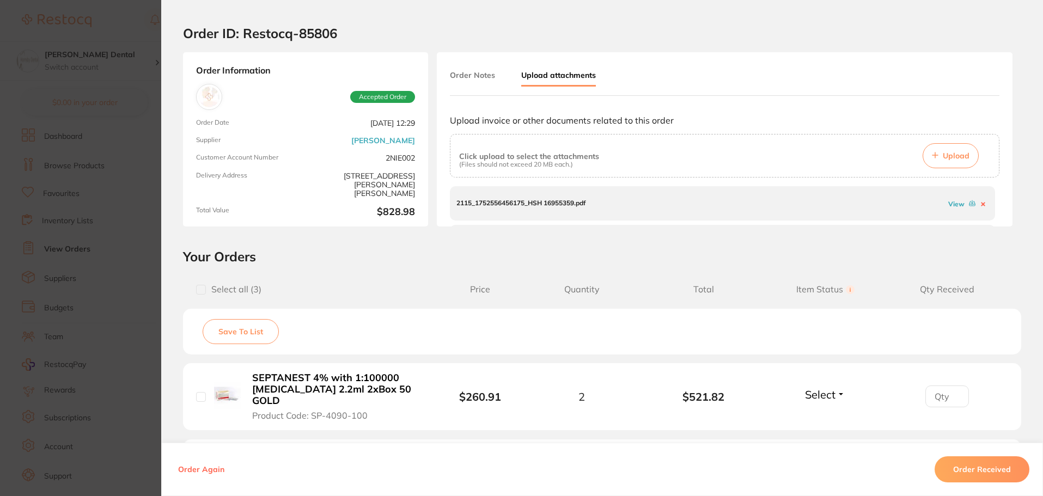
scroll to position [0, 0]
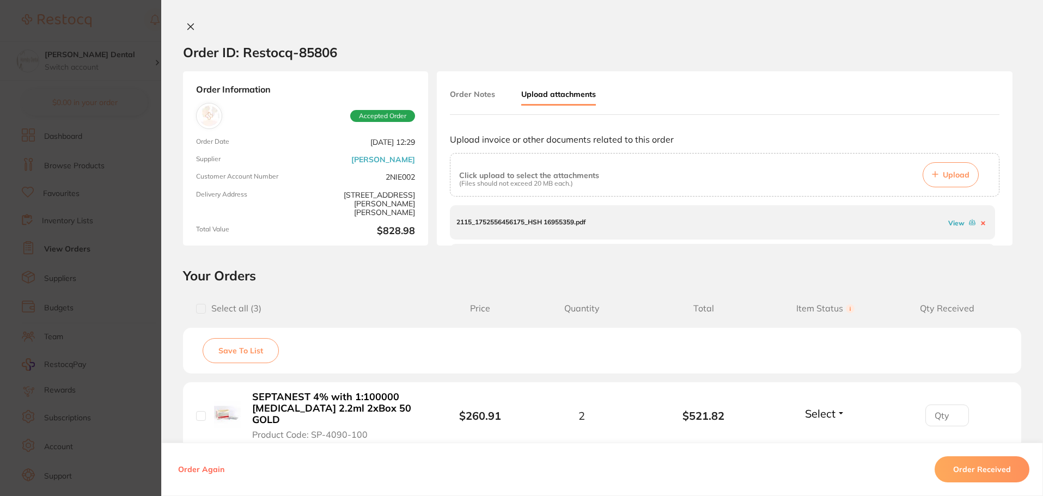
click at [953, 224] on link "View" at bounding box center [956, 223] width 16 height 8
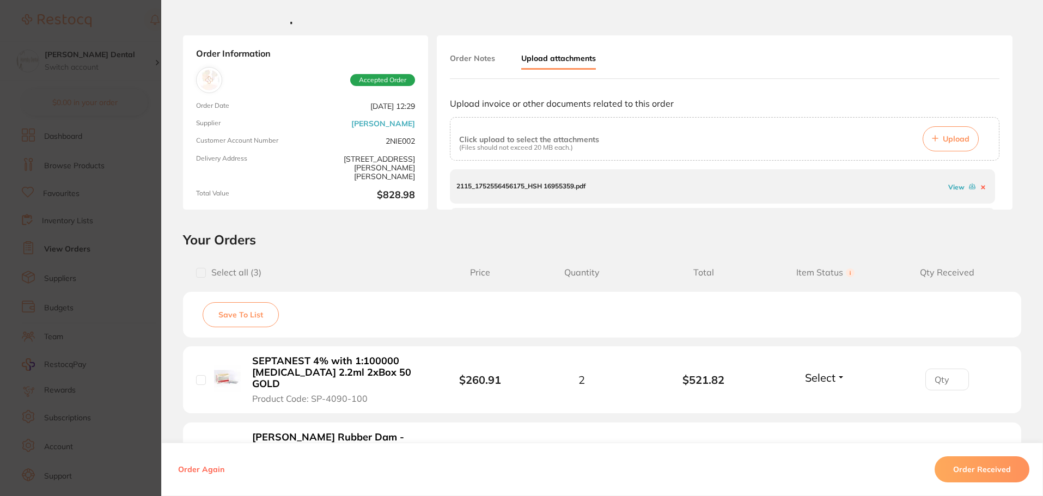
scroll to position [54, 0]
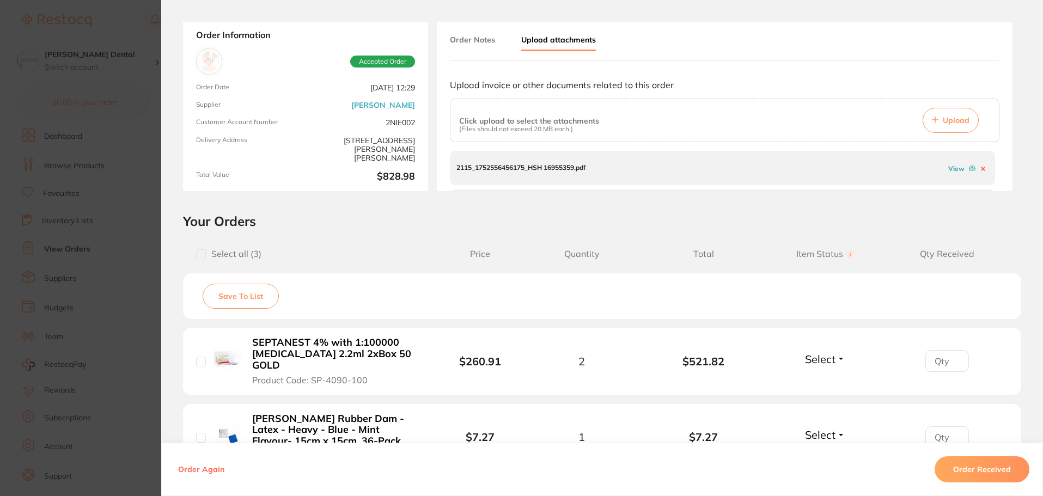
click at [199, 357] on input "checkbox" at bounding box center [201, 362] width 10 height 10
checkbox input "true"
click at [938, 120] on button "Upload" at bounding box center [951, 120] width 56 height 25
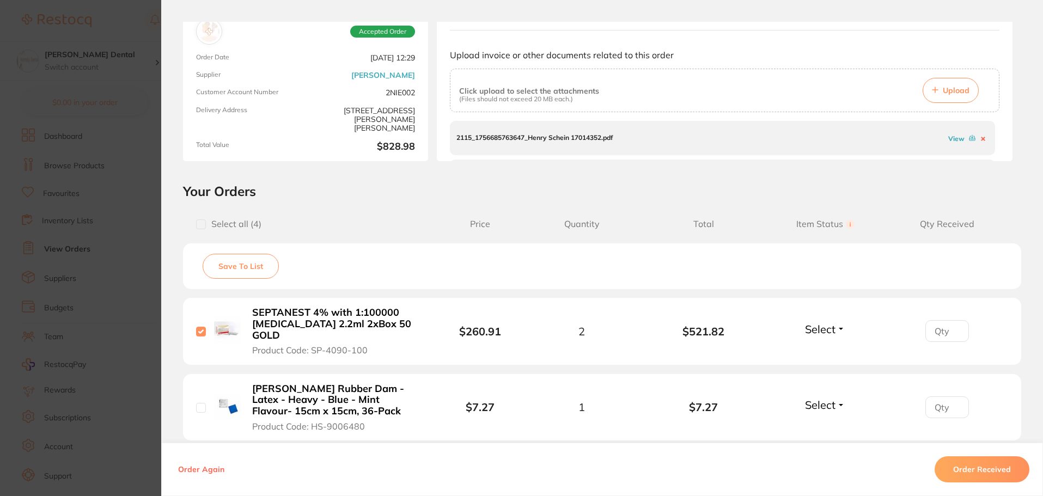
scroll to position [109, 0]
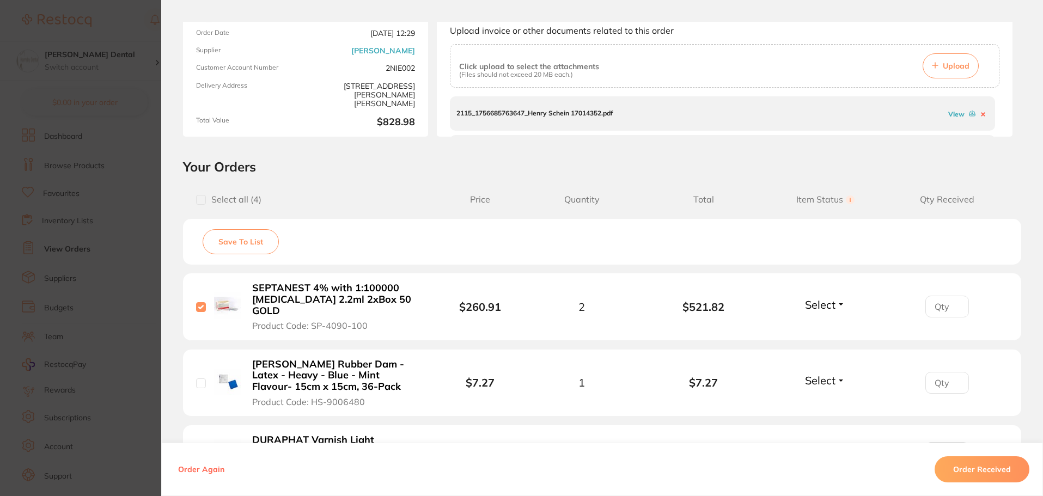
click at [197, 379] on input "checkbox" at bounding box center [201, 384] width 10 height 10
checkbox input "true"
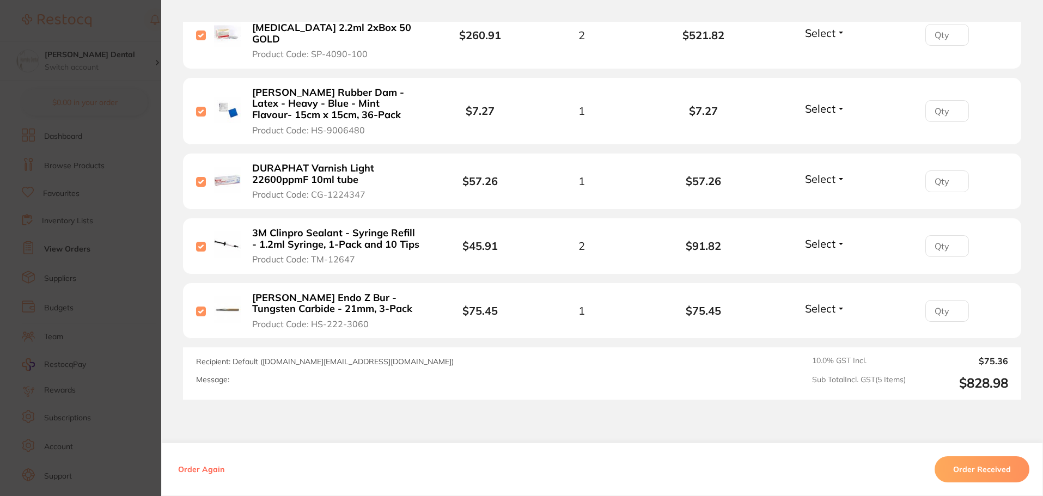
scroll to position [381, 0]
click at [991, 473] on button "Order Received" at bounding box center [982, 469] width 95 height 26
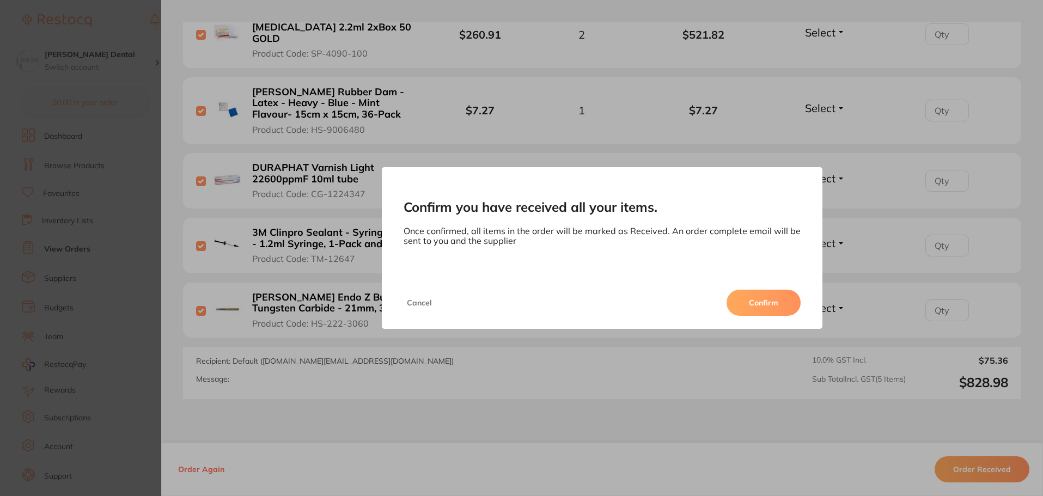
click at [763, 304] on button "Confirm" at bounding box center [764, 303] width 74 height 26
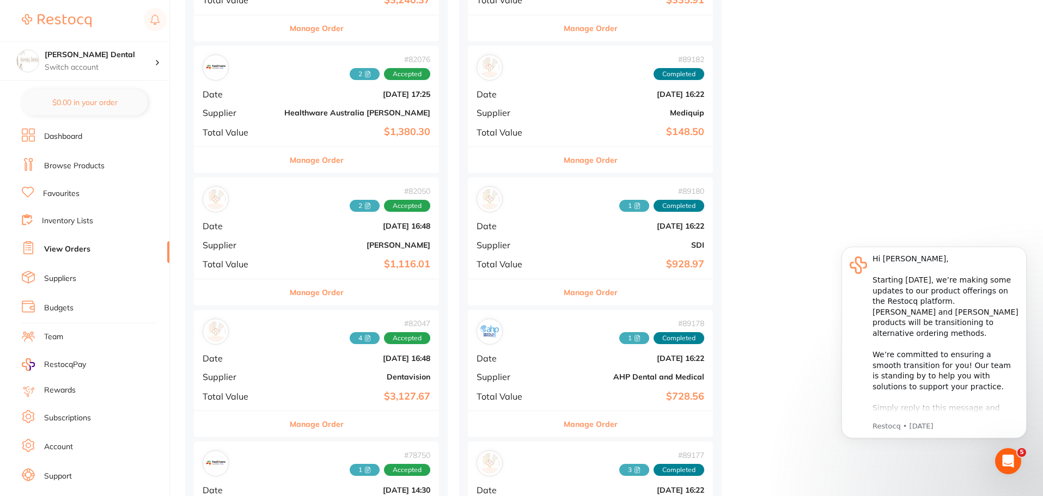
scroll to position [654, 0]
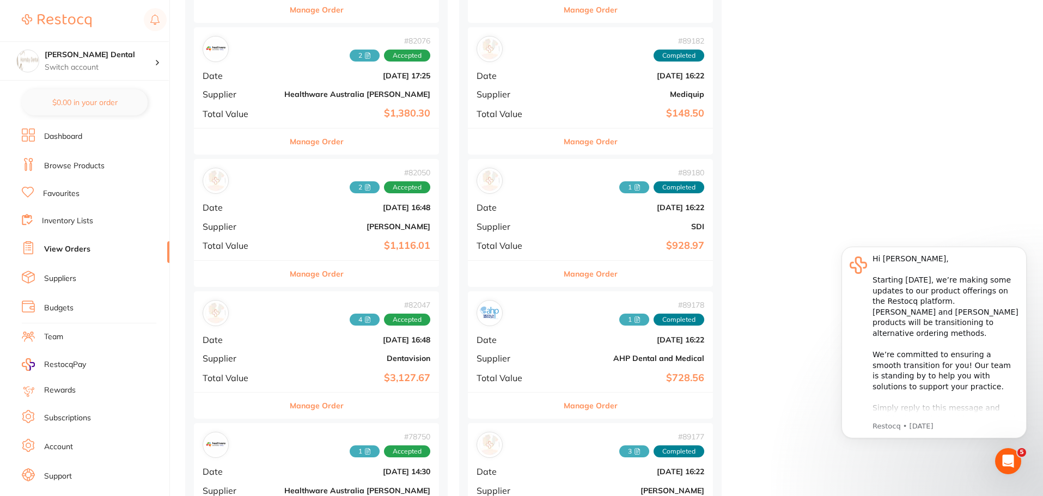
click at [298, 275] on button "Manage Order" at bounding box center [317, 274] width 54 height 26
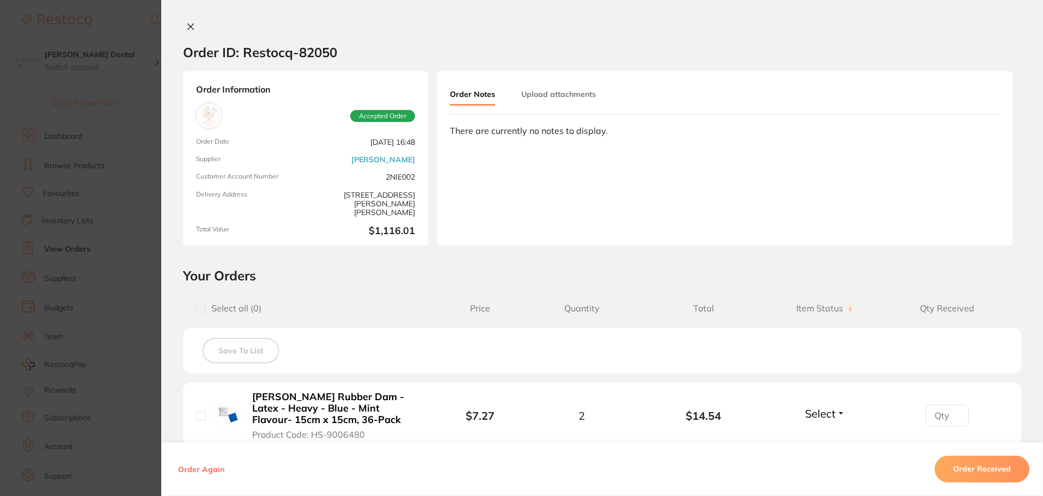
click at [569, 91] on button "Upload attachments" at bounding box center [558, 94] width 75 height 20
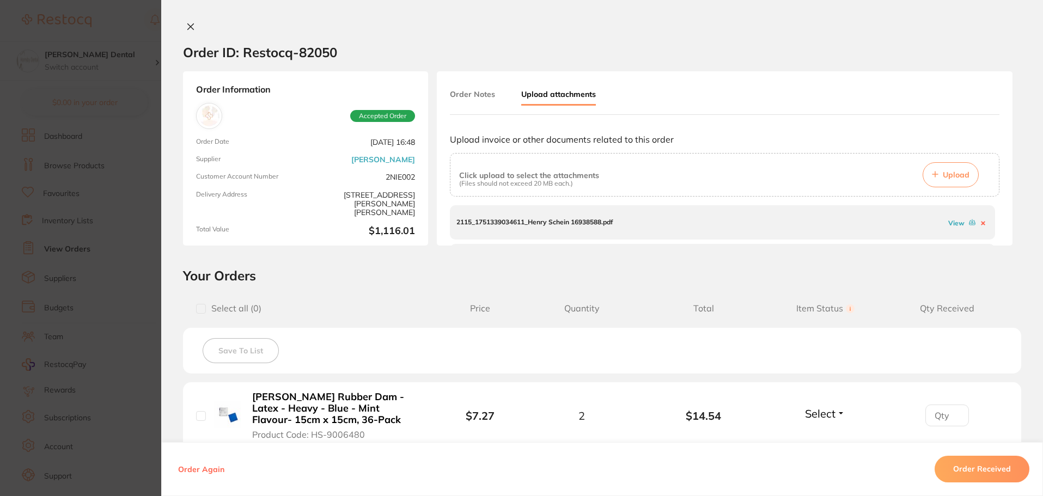
click at [951, 224] on link "View" at bounding box center [956, 223] width 16 height 8
drag, startPoint x: 997, startPoint y: 212, endPoint x: 997, endPoint y: 230, distance: 18.0
click at [997, 230] on div "Order Notes Upload attachments Upload invoice or other documents related to thi…" at bounding box center [725, 158] width 576 height 174
click at [948, 229] on link "View" at bounding box center [956, 229] width 16 height 8
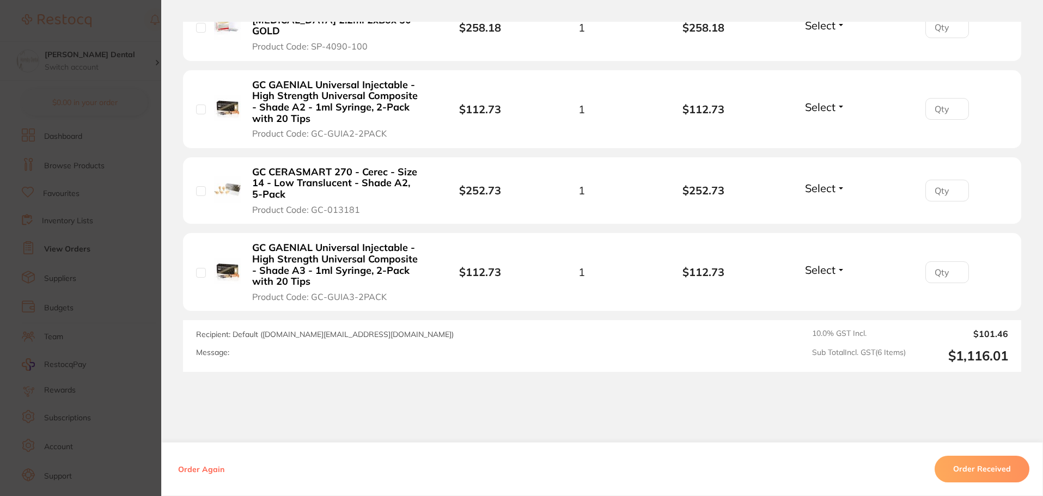
scroll to position [545, 0]
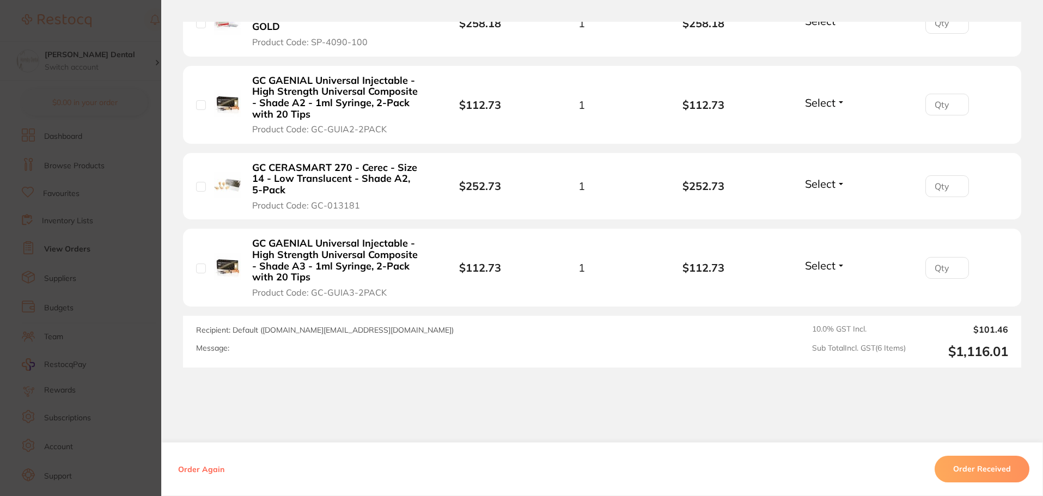
drag, startPoint x: 200, startPoint y: 255, endPoint x: 198, endPoint y: 240, distance: 14.9
click at [200, 264] on input "checkbox" at bounding box center [201, 269] width 10 height 10
checkbox input "true"
click at [199, 182] on input "checkbox" at bounding box center [201, 187] width 10 height 10
checkbox input "true"
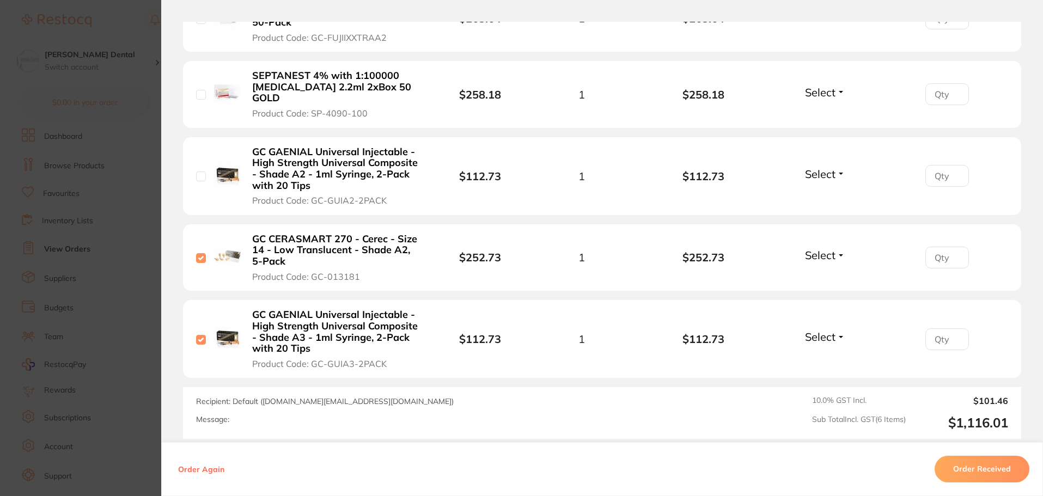
scroll to position [436, 0]
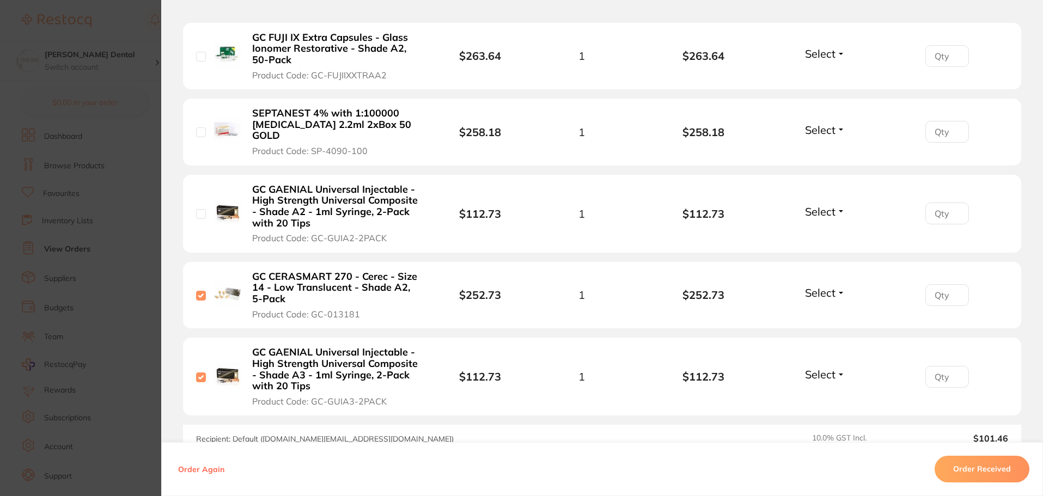
click at [196, 209] on input "checkbox" at bounding box center [201, 214] width 10 height 10
checkbox input "true"
click at [199, 127] on input "checkbox" at bounding box center [201, 132] width 10 height 10
checkbox input "true"
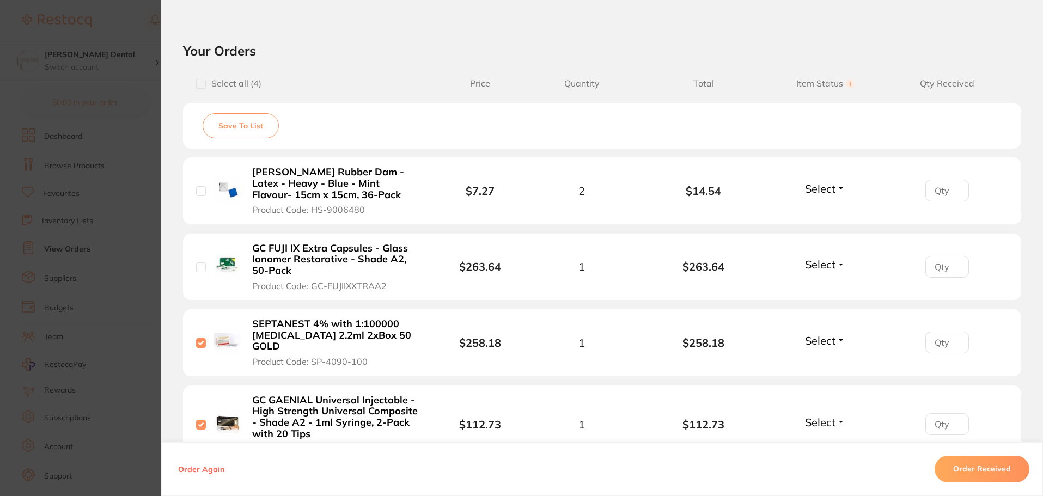
scroll to position [218, 0]
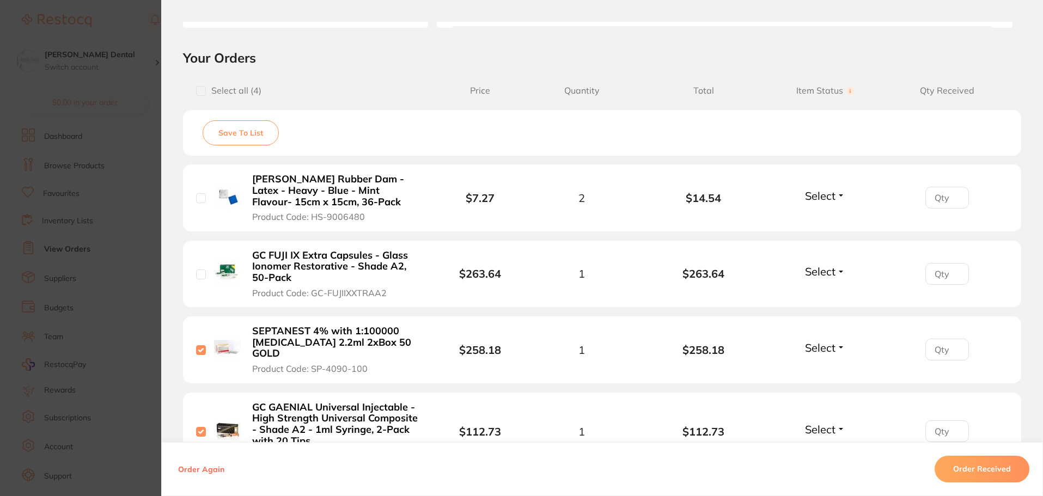
click at [198, 276] on input "checkbox" at bounding box center [201, 275] width 10 height 10
checkbox input "true"
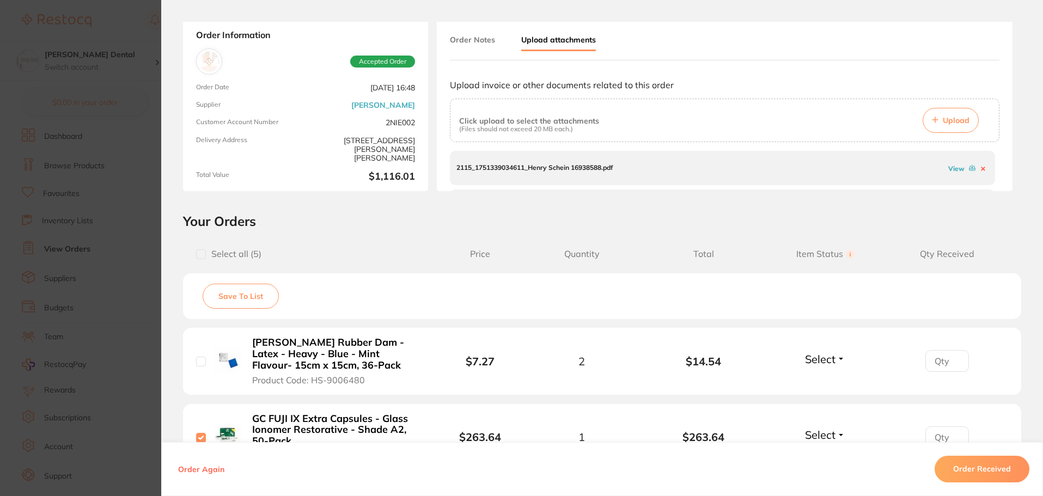
click at [955, 125] on span "Upload" at bounding box center [956, 120] width 27 height 10
click at [198, 361] on input "checkbox" at bounding box center [201, 362] width 10 height 10
checkbox input "true"
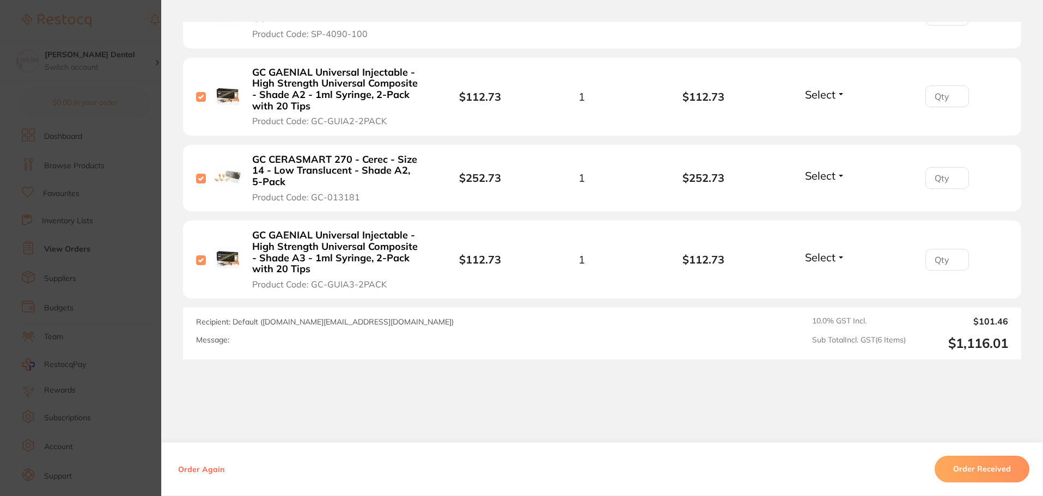
scroll to position [568, 0]
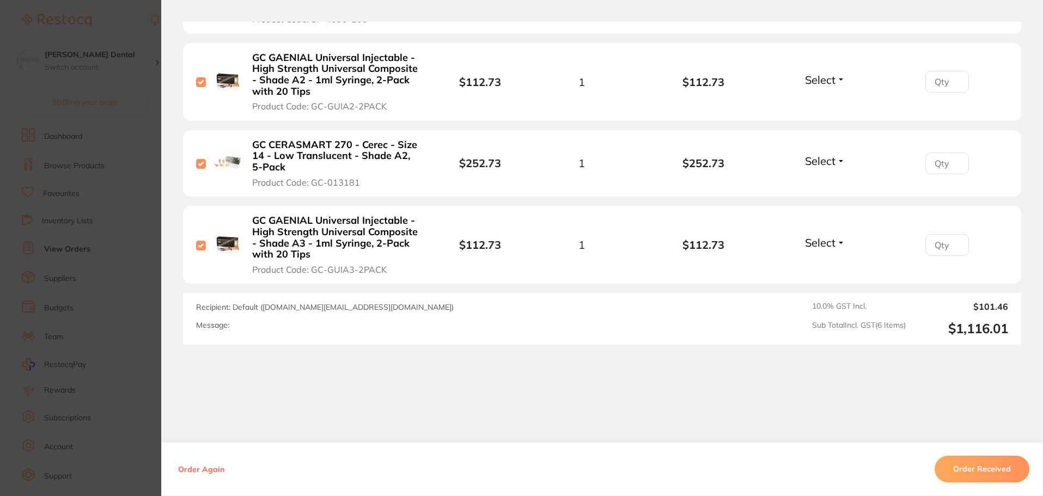
click at [987, 469] on button "Order Received" at bounding box center [982, 469] width 95 height 26
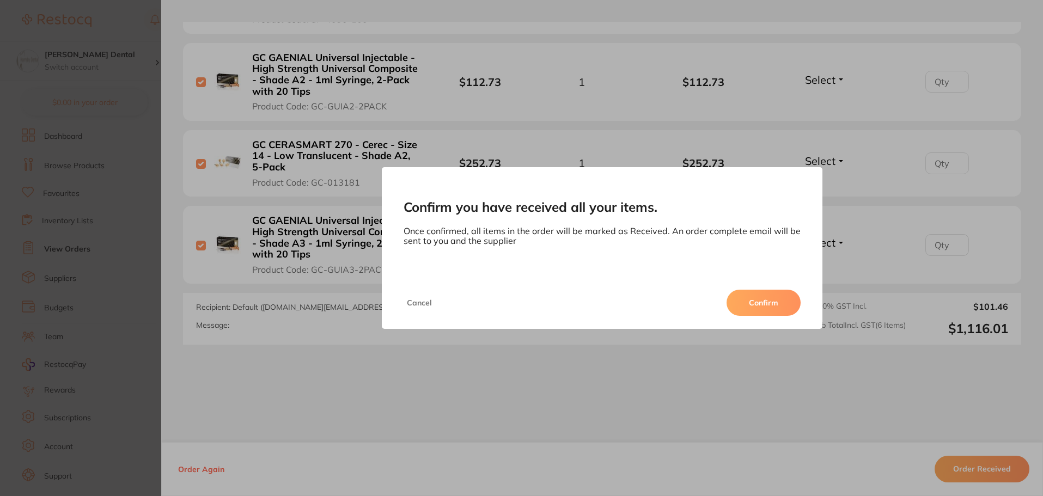
click at [759, 302] on button "Confirm" at bounding box center [764, 303] width 74 height 26
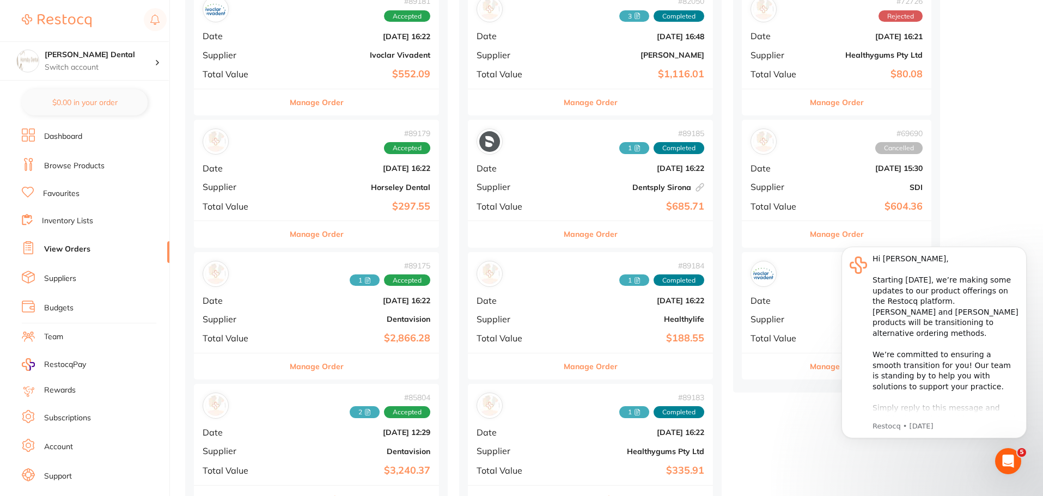
scroll to position [163, 0]
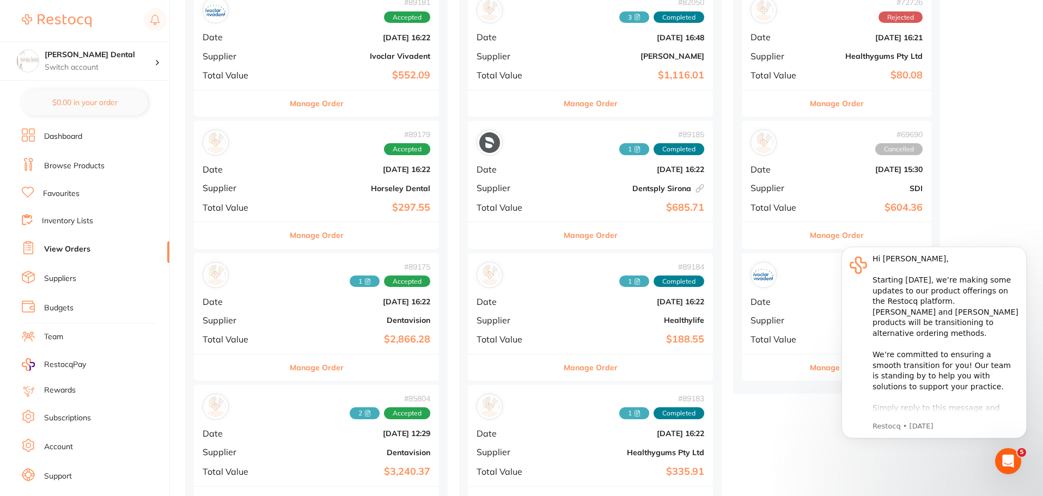
click at [299, 369] on button "Manage Order" at bounding box center [317, 368] width 54 height 26
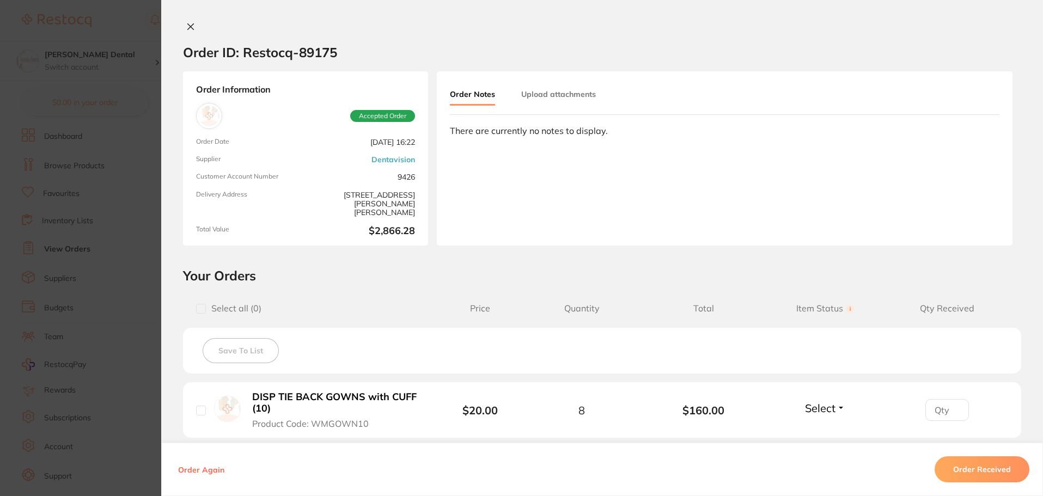
click at [568, 93] on button "Upload attachments" at bounding box center [558, 94] width 75 height 20
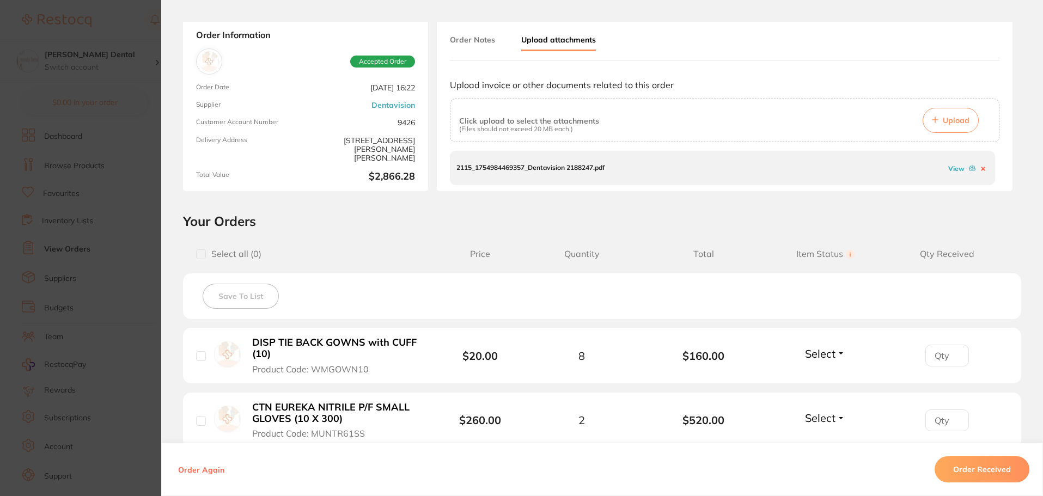
click at [958, 169] on link "View" at bounding box center [956, 168] width 16 height 8
click at [952, 120] on span "Upload" at bounding box center [956, 120] width 27 height 10
click at [731, 9] on div "Order ID: Restocq- 89175 Order Information Accepted Order Order Date [DATE] 16:…" at bounding box center [602, 248] width 882 height 496
drag, startPoint x: 275, startPoint y: 7, endPoint x: 450, endPoint y: 46, distance: 180.3
click at [275, 7] on div "Order ID: Restocq- 89175 Order Information Accepted Order Order Date [DATE] 16:…" at bounding box center [602, 248] width 882 height 496
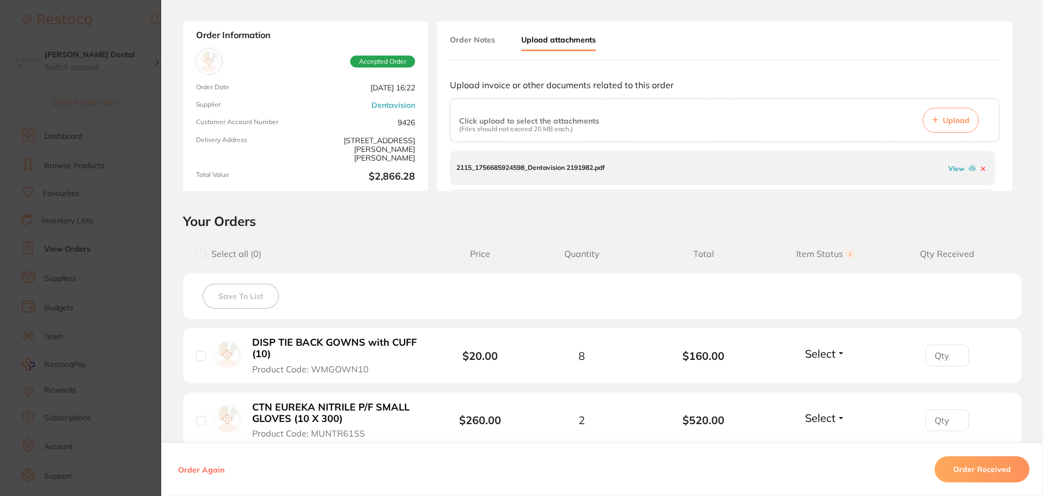
click at [951, 121] on span "Upload" at bounding box center [956, 120] width 27 height 10
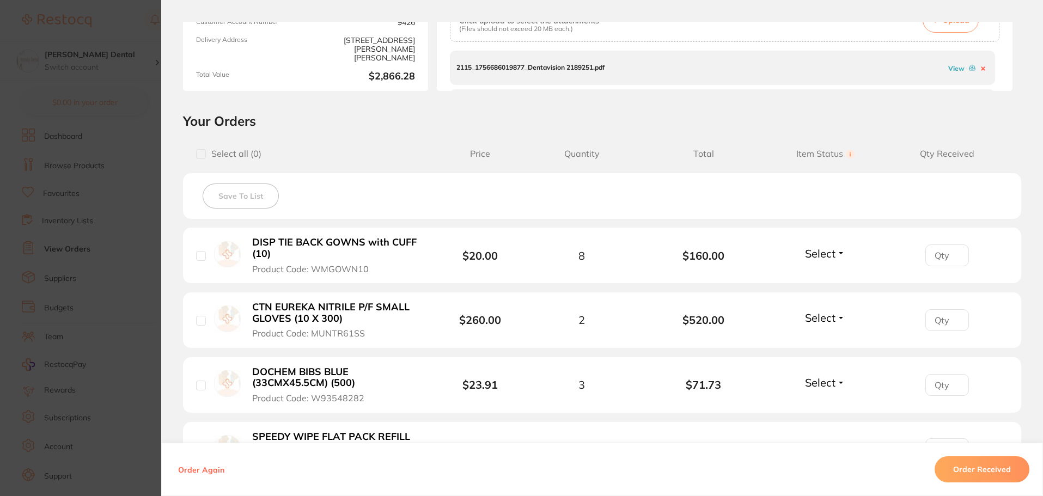
scroll to position [163, 0]
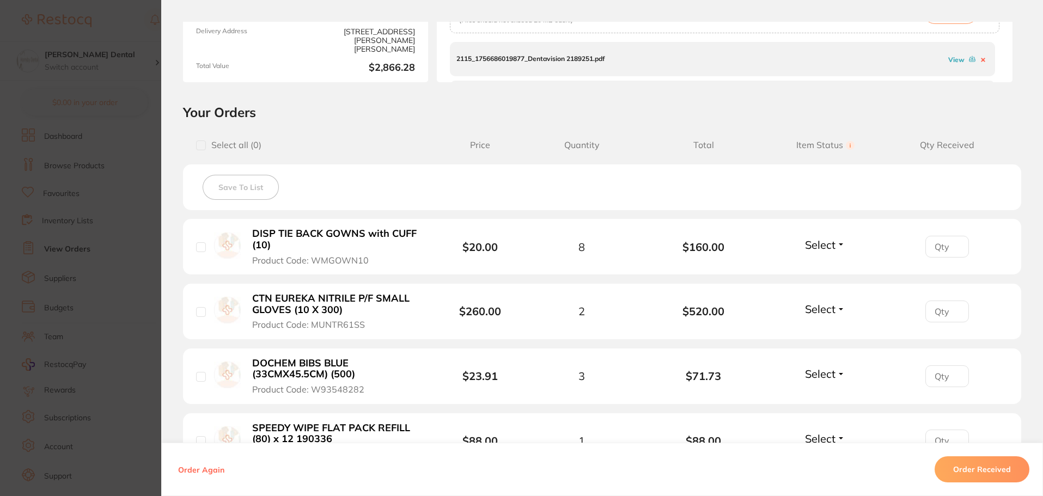
drag, startPoint x: 194, startPoint y: 244, endPoint x: 197, endPoint y: 249, distance: 5.9
click at [196, 246] on input "checkbox" at bounding box center [201, 247] width 10 height 10
checkbox input "true"
click at [197, 316] on input "checkbox" at bounding box center [201, 312] width 10 height 10
checkbox input "true"
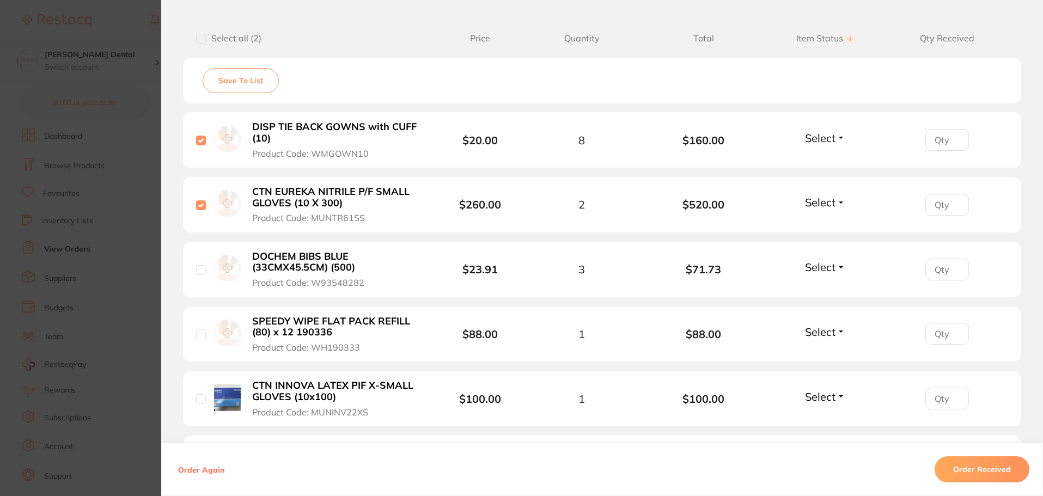
scroll to position [272, 0]
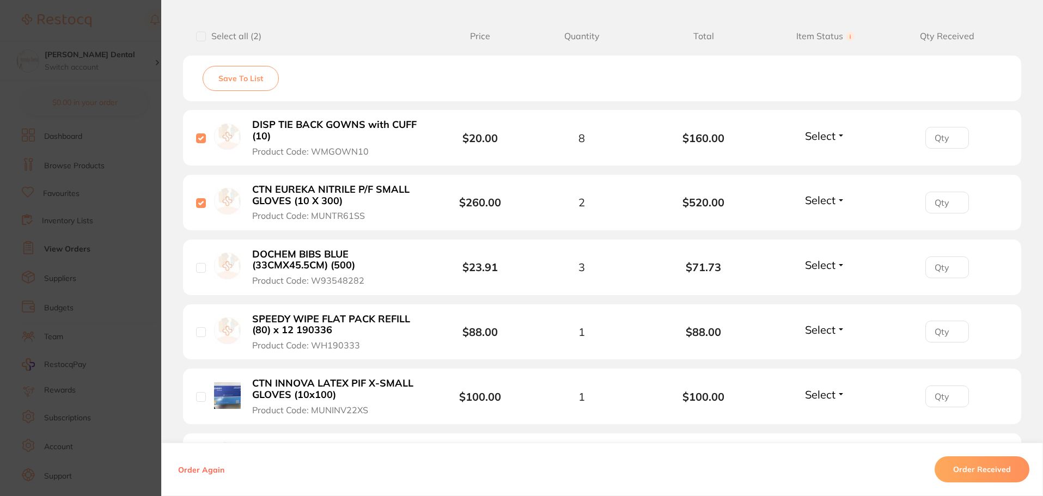
click at [199, 265] on input "checkbox" at bounding box center [201, 268] width 10 height 10
checkbox input "true"
click at [202, 330] on input "checkbox" at bounding box center [201, 332] width 10 height 10
checkbox input "true"
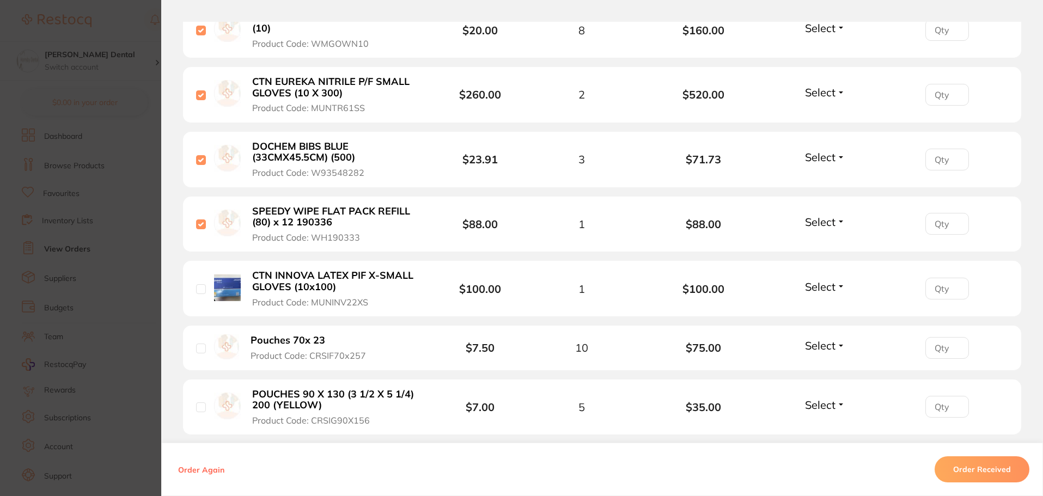
scroll to position [381, 0]
click at [197, 288] on input "checkbox" at bounding box center [201, 288] width 10 height 10
checkbox input "true"
click at [191, 346] on li "Pouches 70x 23 Product Code: CRSIF70x257 $7.50 10 $75.00 Select Received Back O…" at bounding box center [602, 347] width 838 height 45
click at [199, 349] on input "checkbox" at bounding box center [201, 348] width 10 height 10
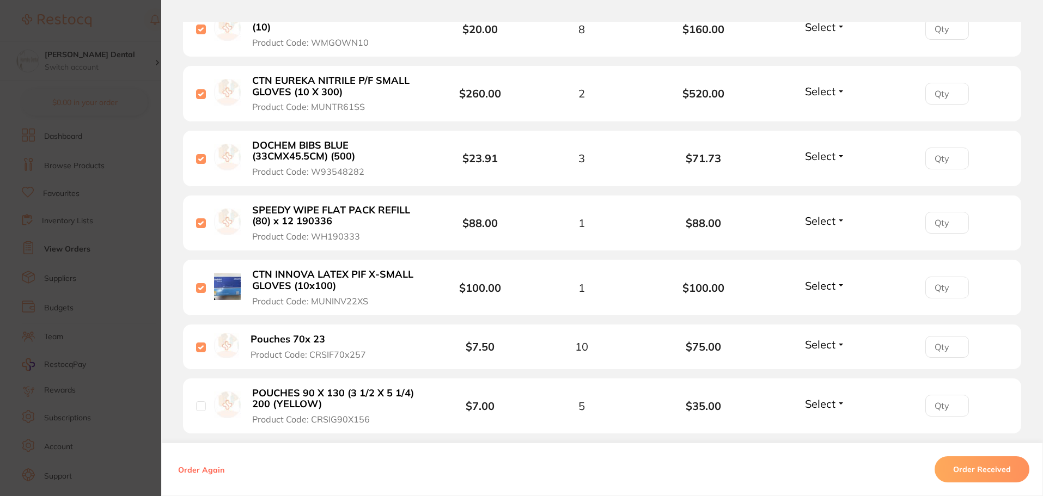
checkbox input "true"
click at [197, 405] on input "checkbox" at bounding box center [201, 406] width 10 height 10
checkbox input "true"
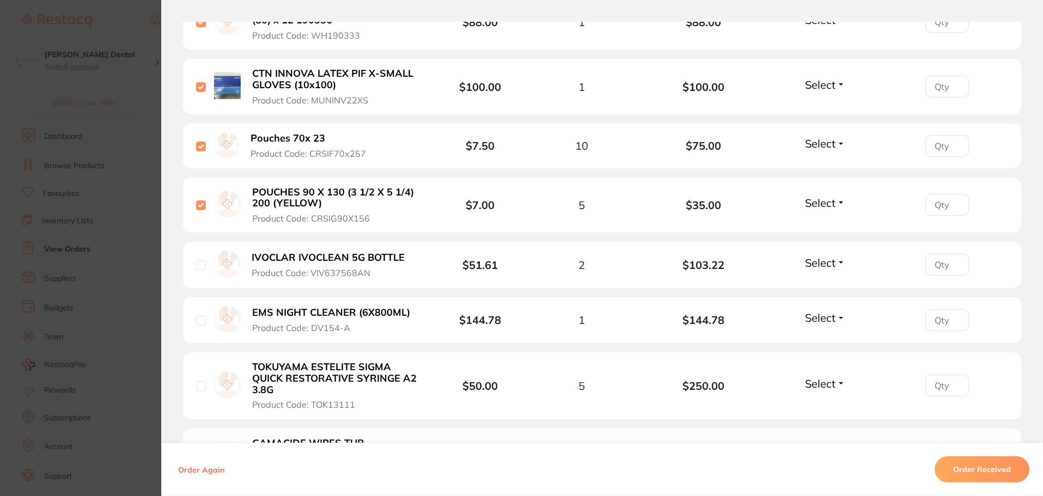
scroll to position [599, 0]
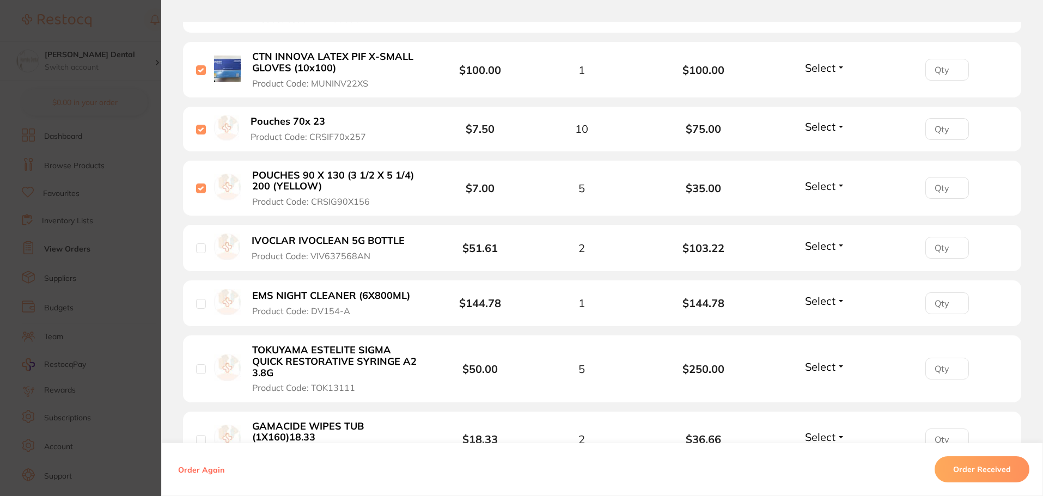
click at [196, 246] on input "checkbox" at bounding box center [201, 248] width 10 height 10
checkbox input "true"
click at [200, 301] on input "checkbox" at bounding box center [201, 304] width 10 height 10
checkbox input "true"
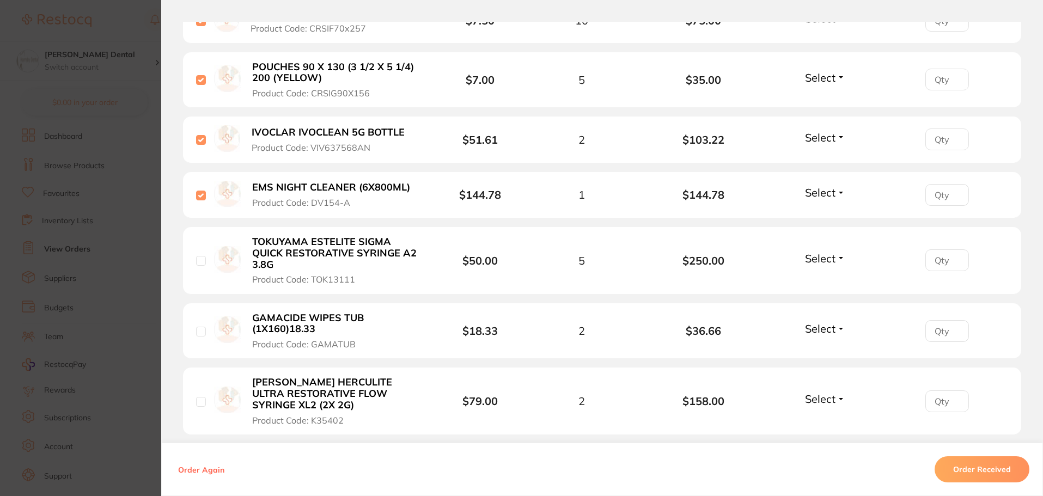
scroll to position [708, 0]
click at [197, 260] on input "checkbox" at bounding box center [201, 260] width 10 height 10
checkbox input "true"
click at [200, 327] on input "checkbox" at bounding box center [201, 331] width 10 height 10
checkbox input "true"
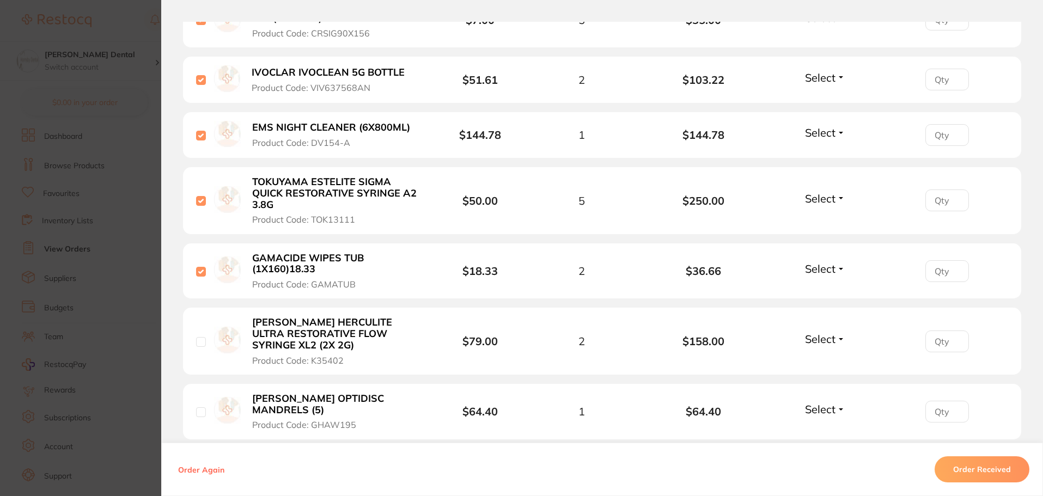
scroll to position [817, 0]
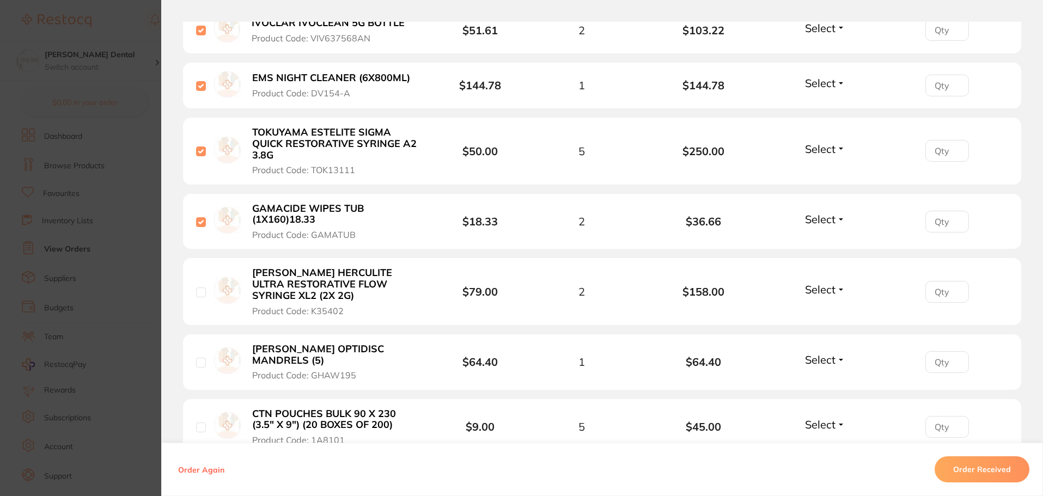
click at [197, 295] on input "checkbox" at bounding box center [201, 293] width 10 height 10
checkbox input "true"
click at [198, 359] on input "checkbox" at bounding box center [201, 363] width 10 height 10
checkbox input "true"
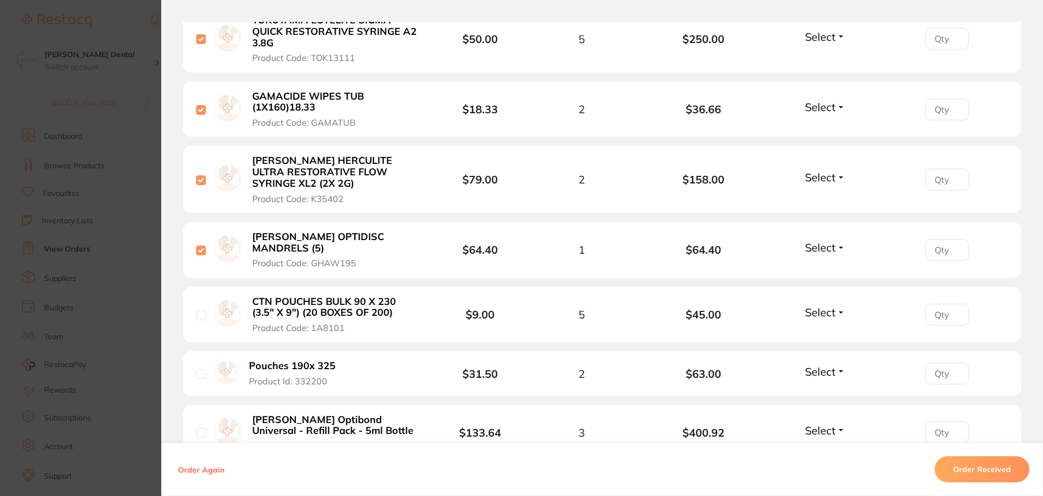
scroll to position [980, 0]
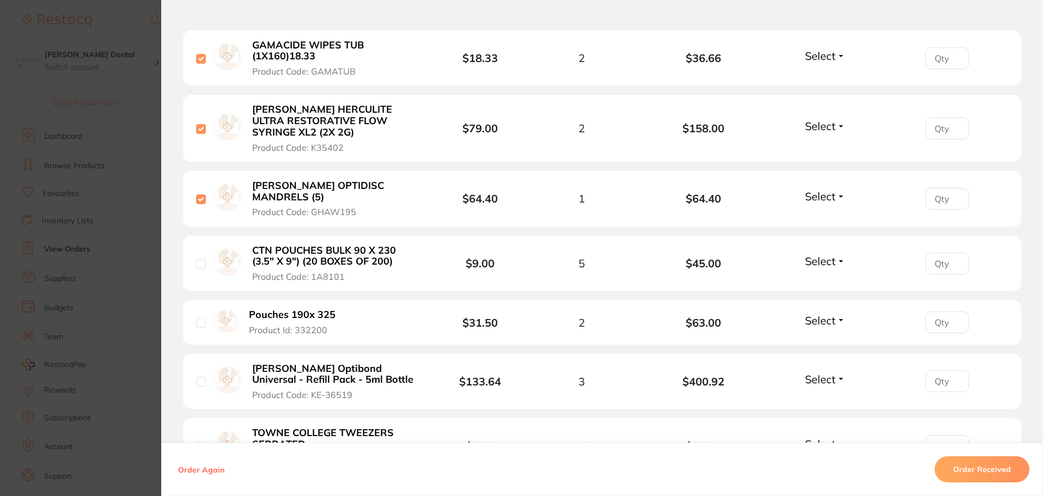
click at [200, 259] on input "checkbox" at bounding box center [201, 264] width 10 height 10
checkbox input "true"
click at [200, 318] on input "checkbox" at bounding box center [201, 323] width 10 height 10
checkbox input "true"
click at [196, 377] on input "checkbox" at bounding box center [201, 382] width 10 height 10
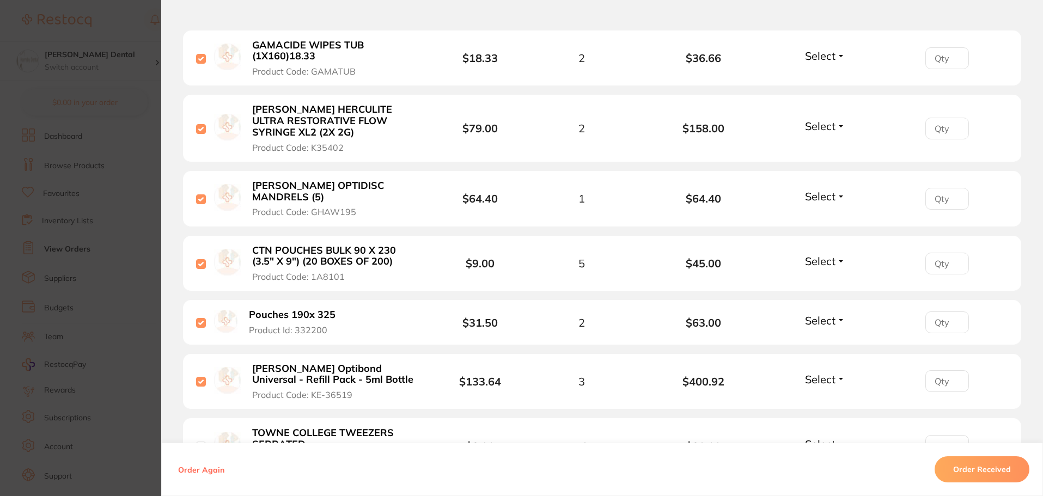
checkbox input "true"
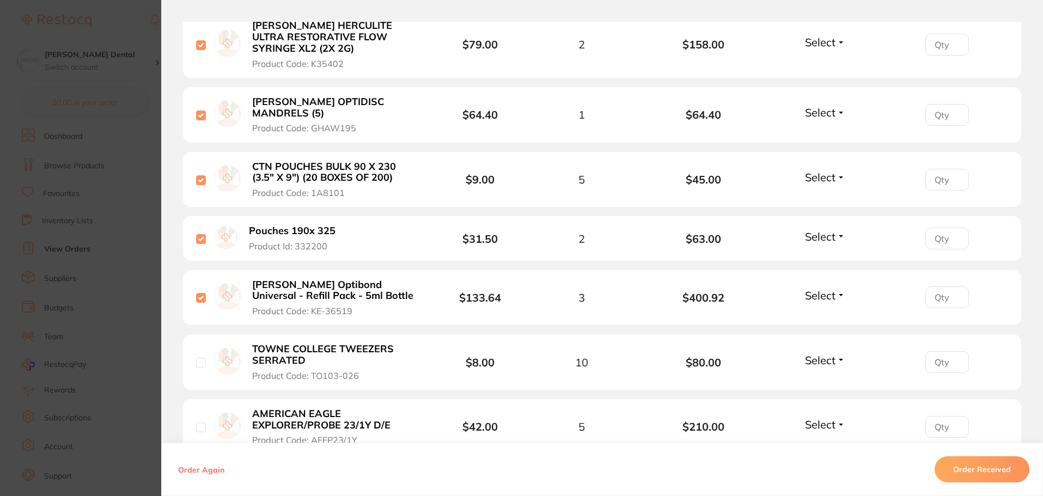
scroll to position [1089, 0]
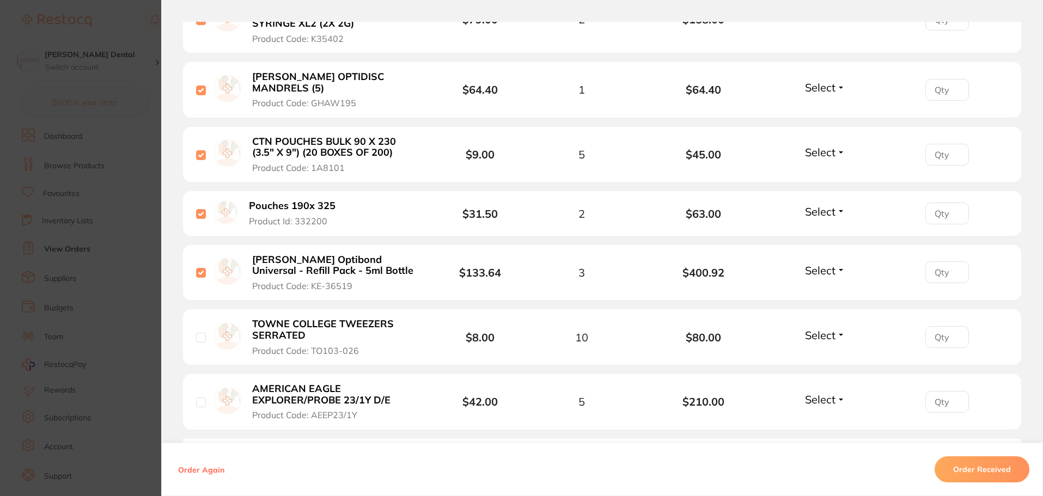
click at [199, 333] on input "checkbox" at bounding box center [201, 338] width 10 height 10
checkbox input "true"
click at [197, 398] on input "checkbox" at bounding box center [201, 403] width 10 height 10
checkbox input "true"
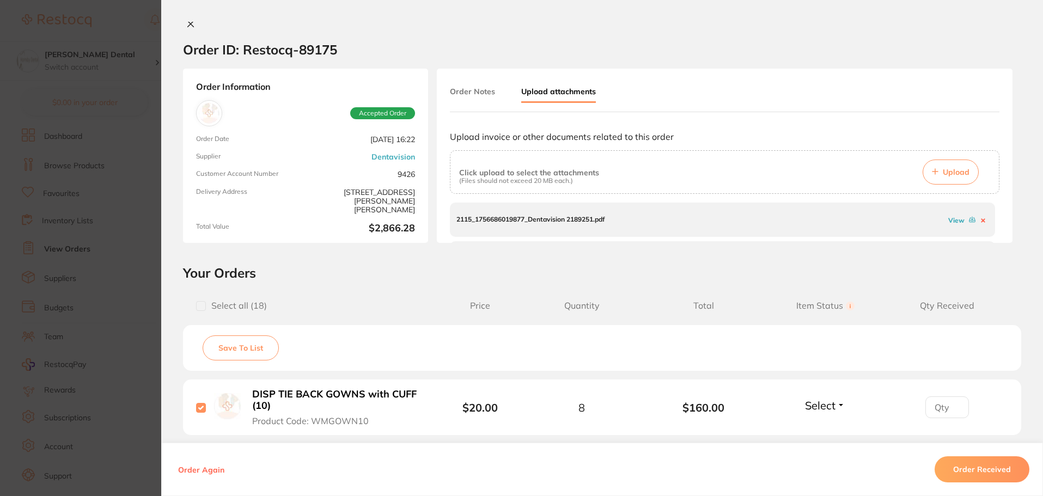
scroll to position [0, 0]
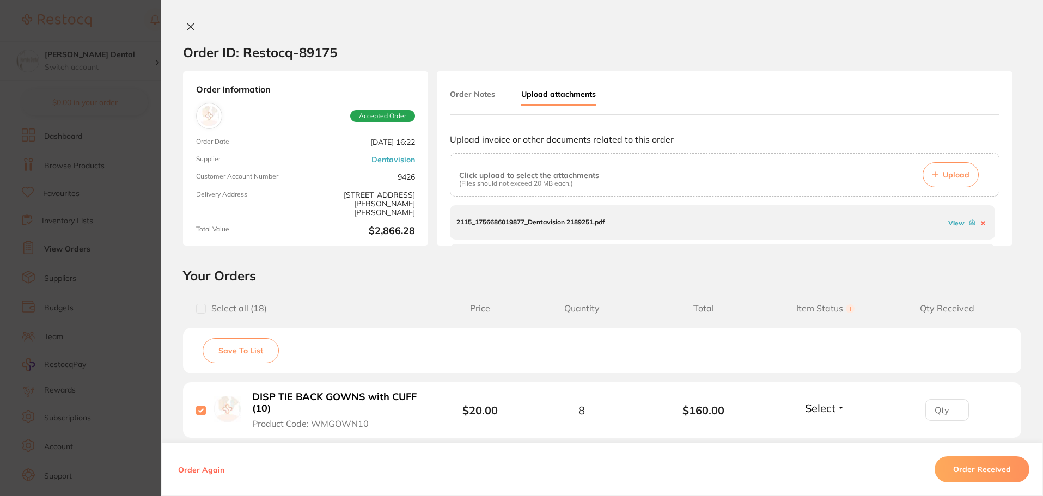
click at [973, 464] on button "Order Received" at bounding box center [982, 469] width 95 height 26
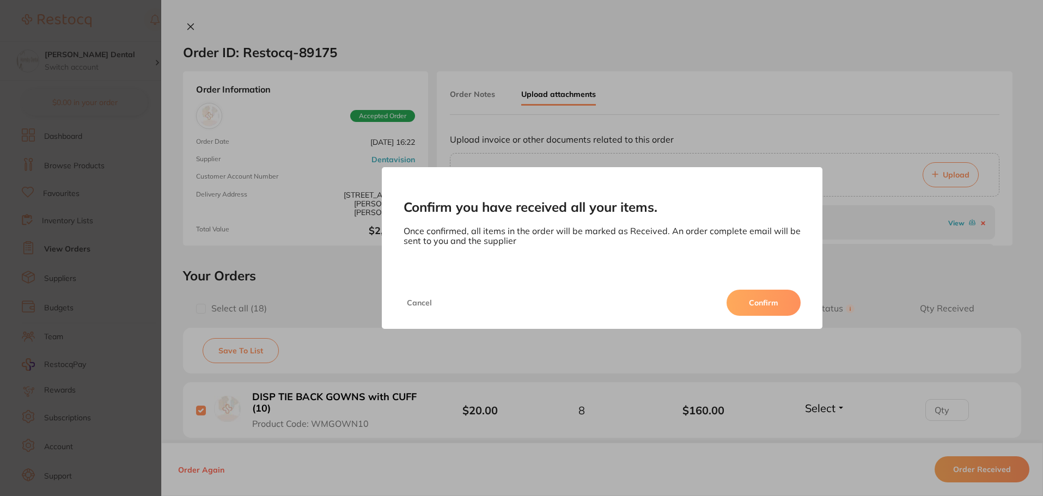
click at [776, 306] on button "Confirm" at bounding box center [764, 303] width 74 height 26
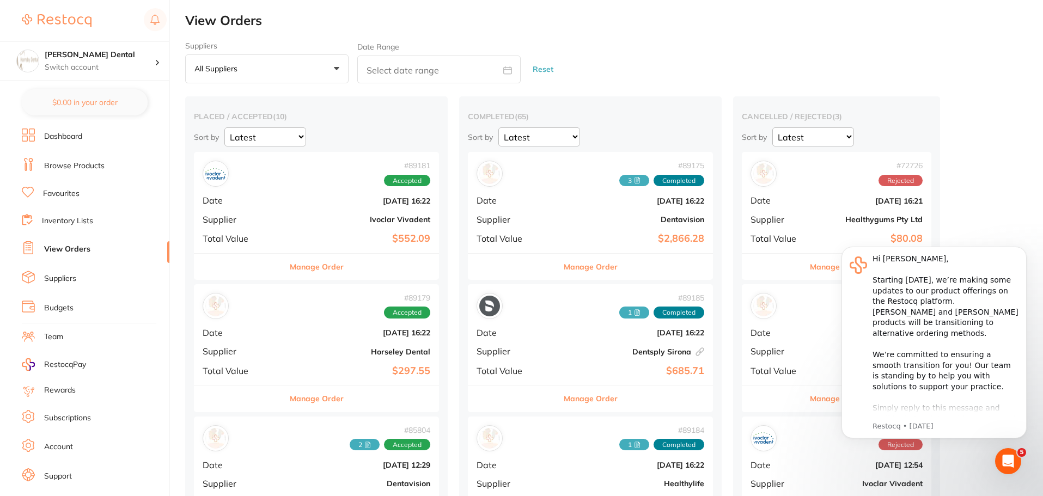
click at [296, 267] on button "Manage Order" at bounding box center [317, 267] width 54 height 26
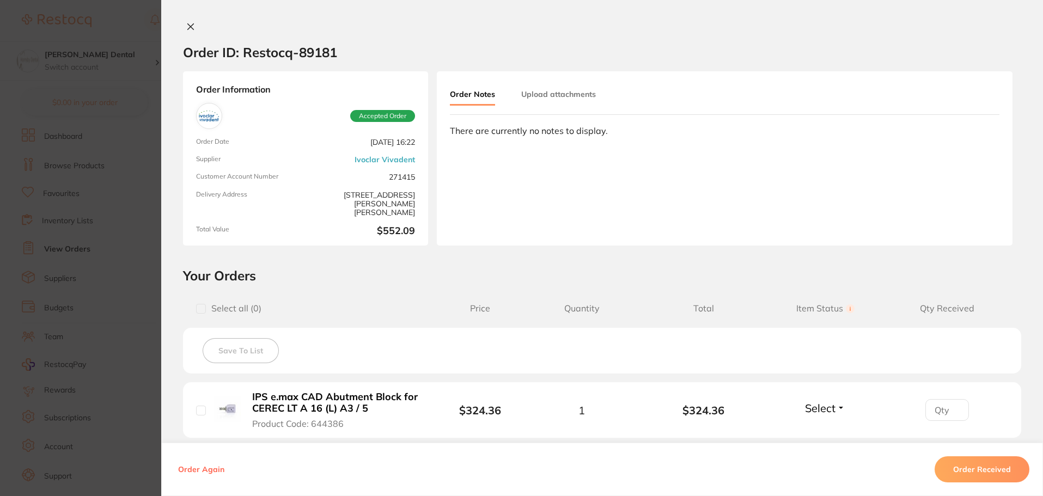
click at [553, 98] on button "Upload attachments" at bounding box center [558, 94] width 75 height 20
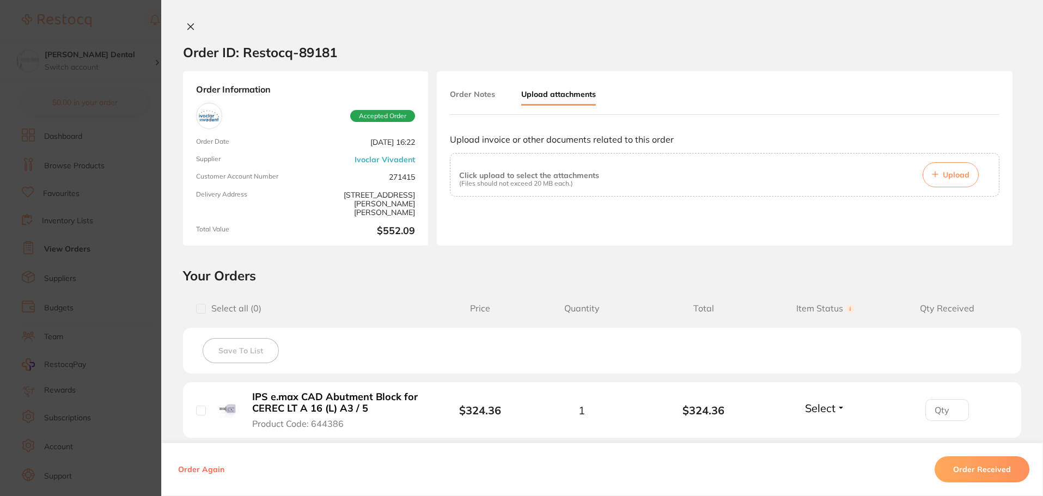
scroll to position [54, 0]
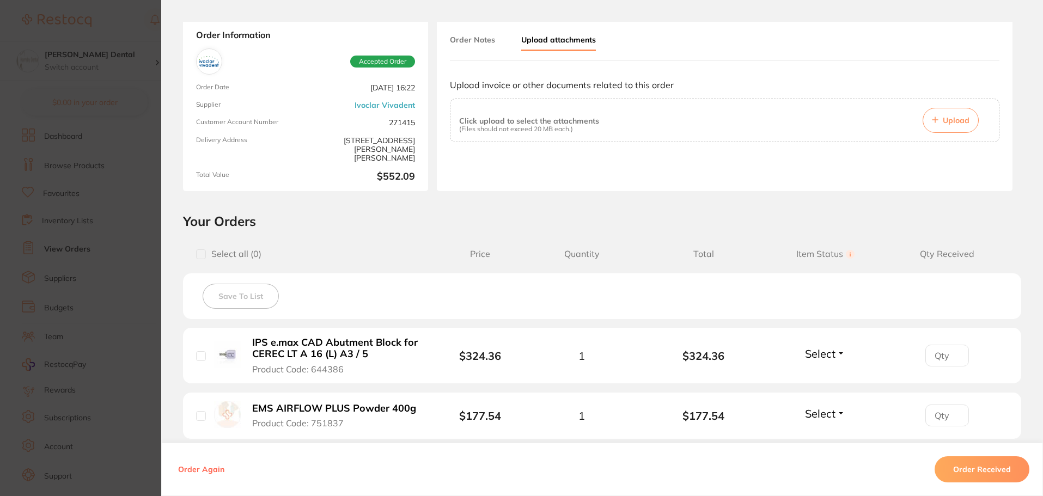
click at [953, 121] on span "Upload" at bounding box center [956, 120] width 27 height 10
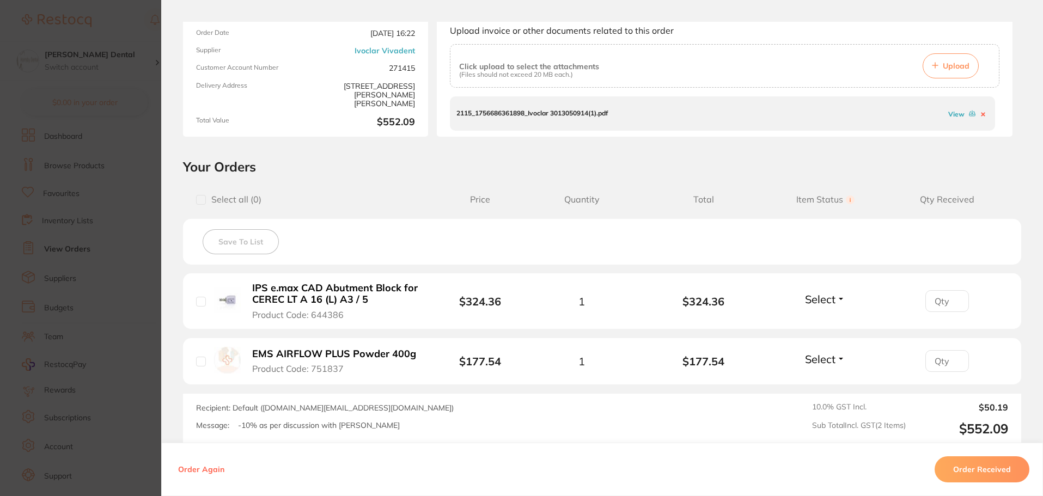
scroll to position [163, 0]
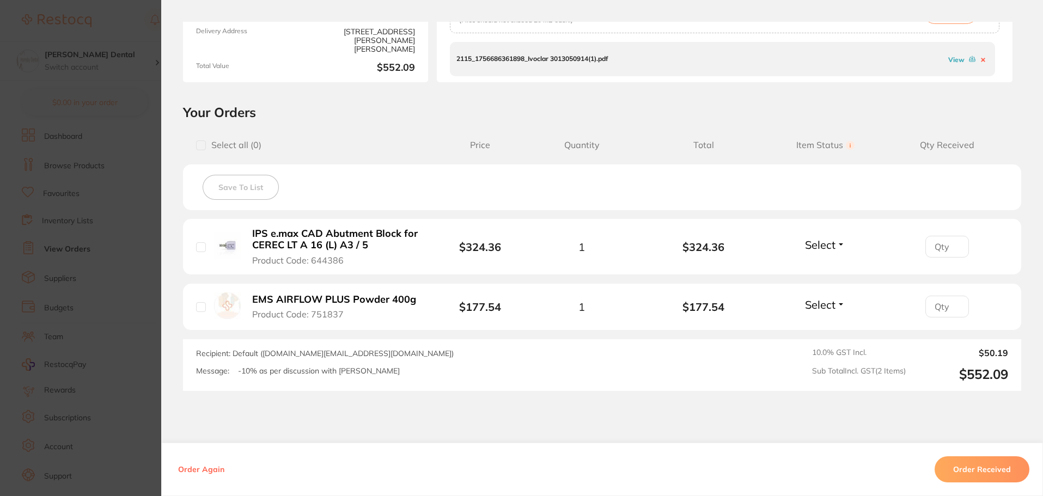
click at [196, 306] on input "checkbox" at bounding box center [201, 307] width 10 height 10
checkbox input "true"
click at [196, 248] on input "checkbox" at bounding box center [201, 247] width 10 height 10
checkbox input "true"
click at [995, 470] on button "Order Received" at bounding box center [982, 469] width 95 height 26
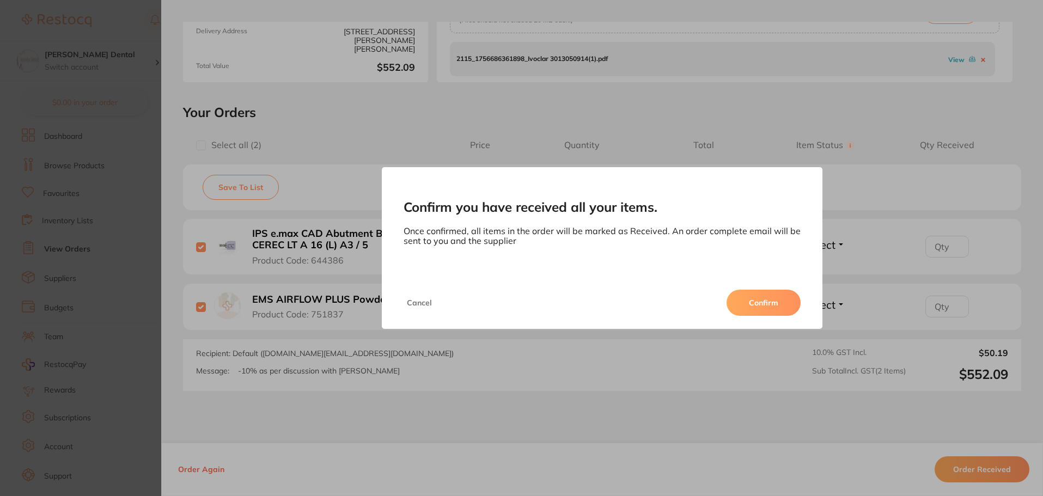
click at [782, 303] on button "Confirm" at bounding box center [764, 303] width 74 height 26
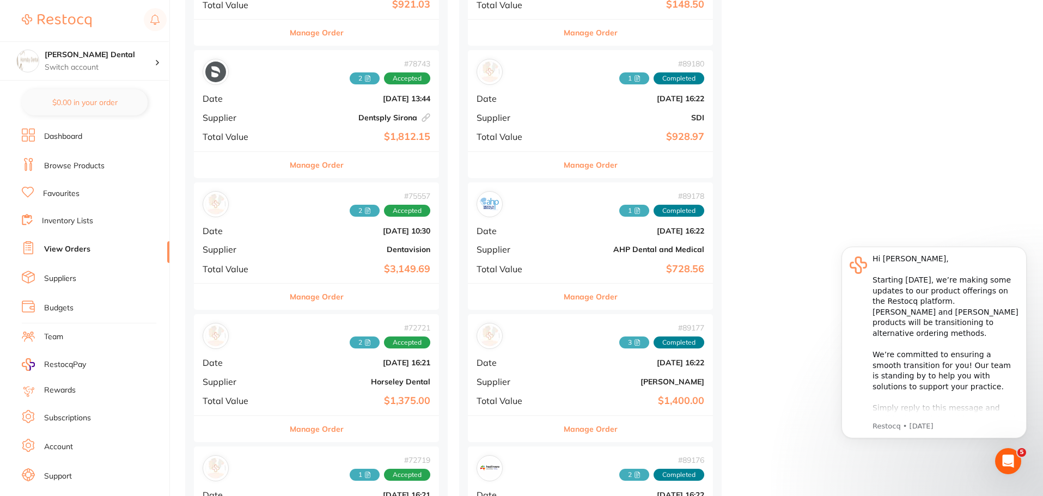
scroll to position [817, 0]
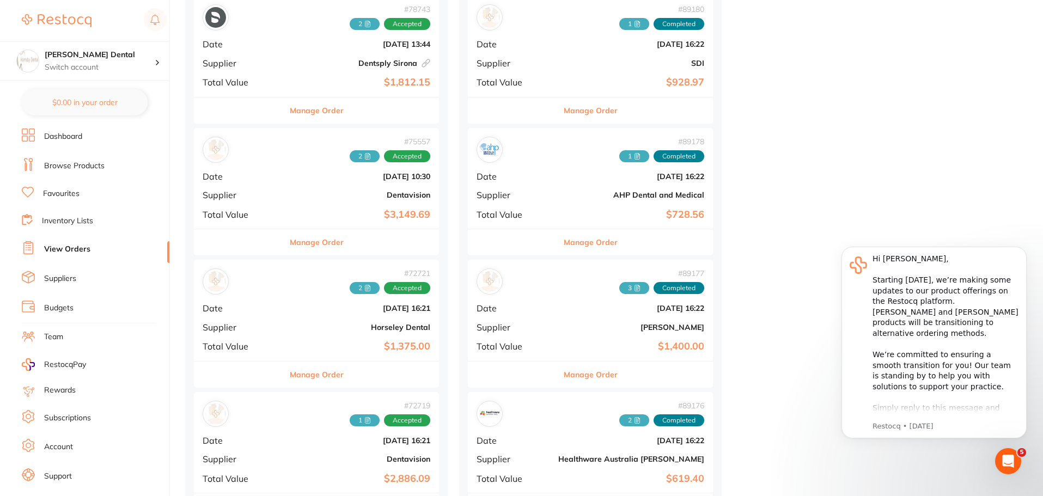
click at [295, 376] on button "Manage Order" at bounding box center [317, 375] width 54 height 26
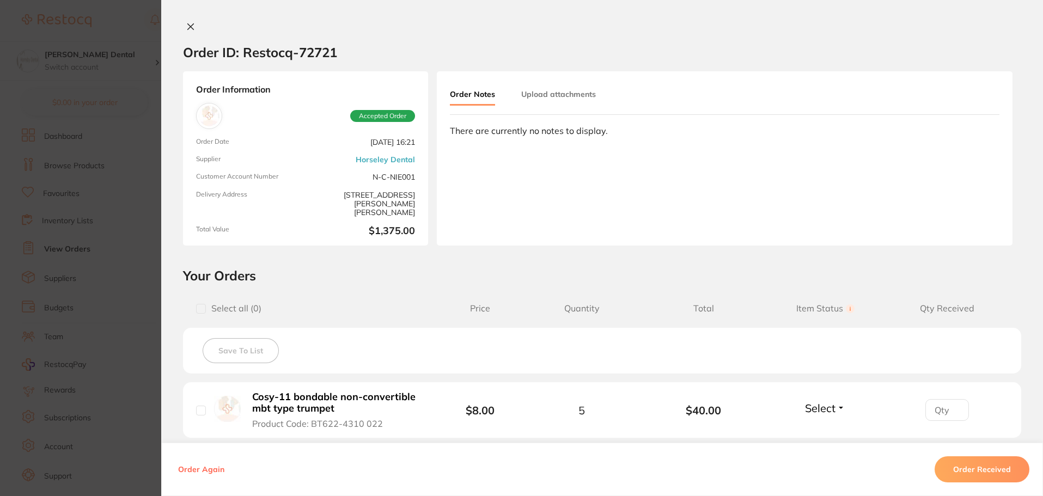
scroll to position [545, 0]
click at [577, 94] on button "Upload attachments" at bounding box center [558, 94] width 75 height 20
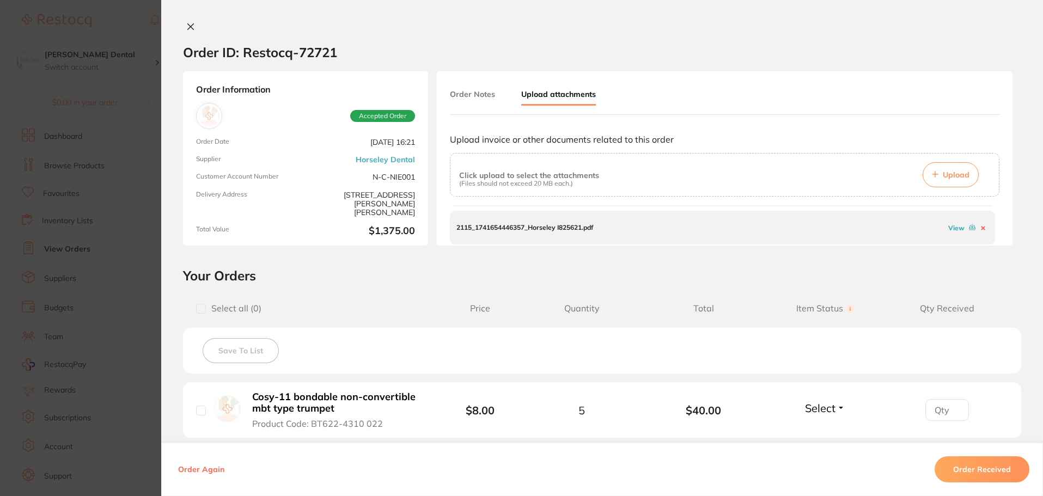
scroll to position [0, 0]
click at [949, 223] on link "View" at bounding box center [956, 223] width 16 height 8
click at [952, 229] on link "View" at bounding box center [956, 228] width 16 height 8
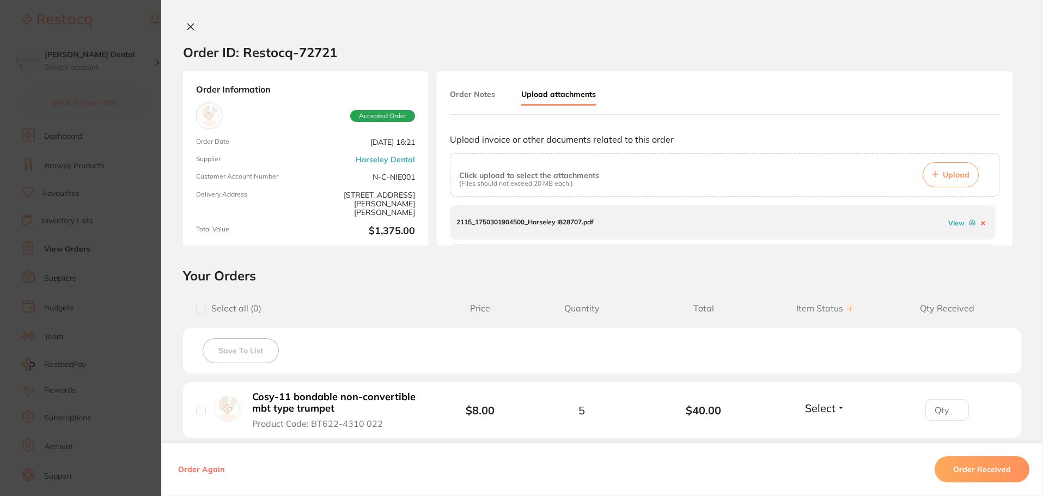
click at [188, 27] on icon at bounding box center [191, 27] width 6 height 6
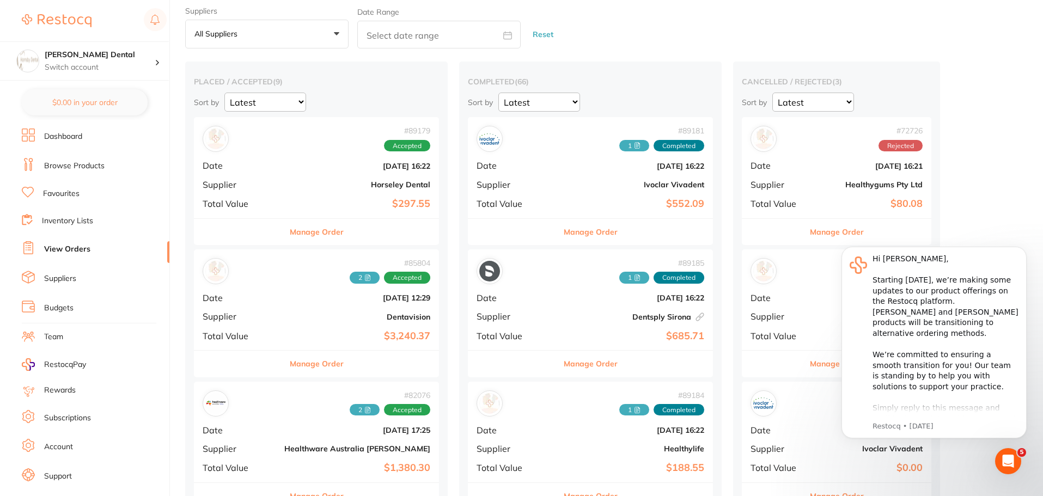
scroll to position [54, 0]
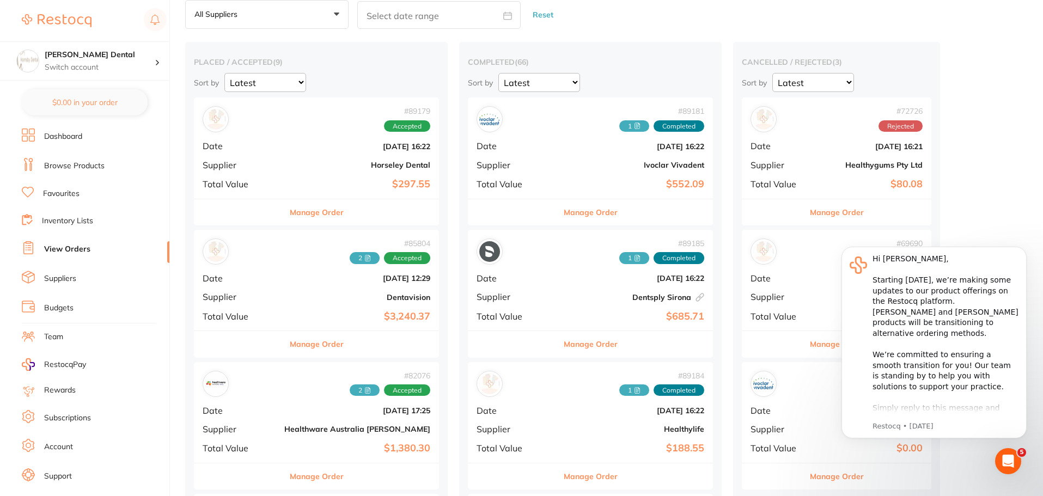
click at [290, 346] on button "Manage Order" at bounding box center [317, 344] width 54 height 26
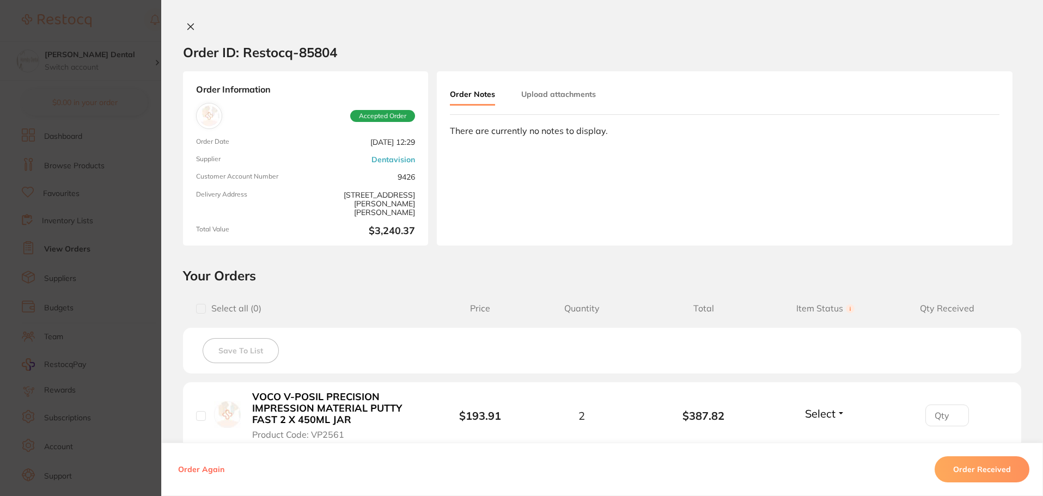
click at [582, 98] on button "Upload attachments" at bounding box center [558, 94] width 75 height 20
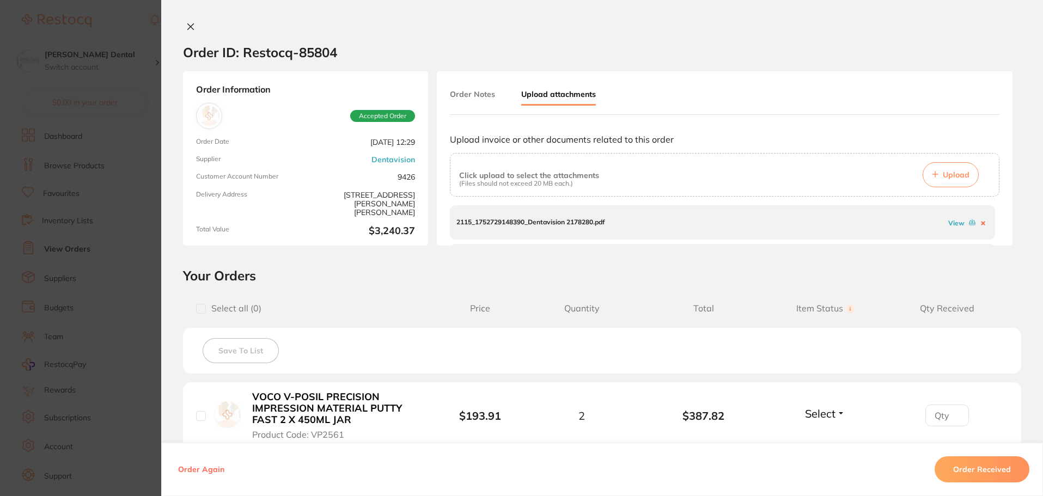
click at [953, 223] on link "View" at bounding box center [956, 223] width 16 height 8
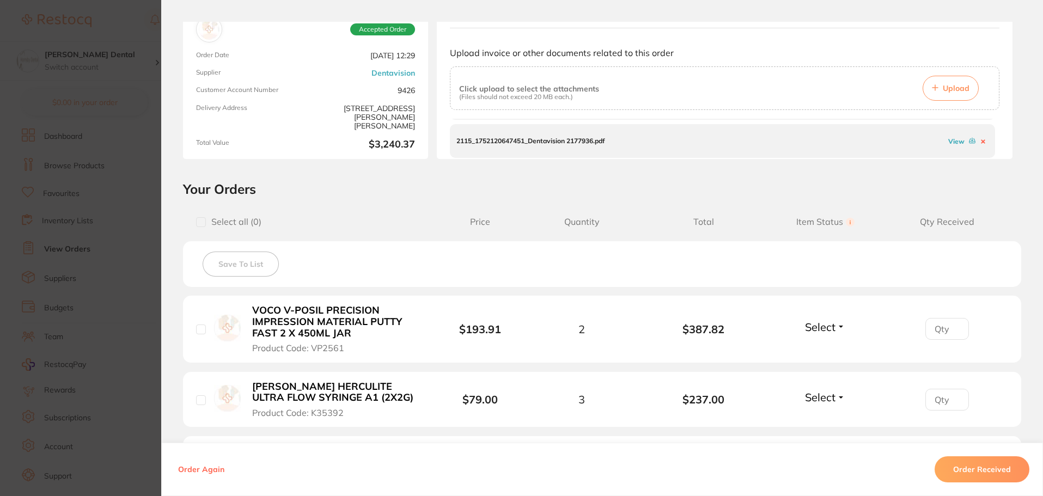
scroll to position [109, 0]
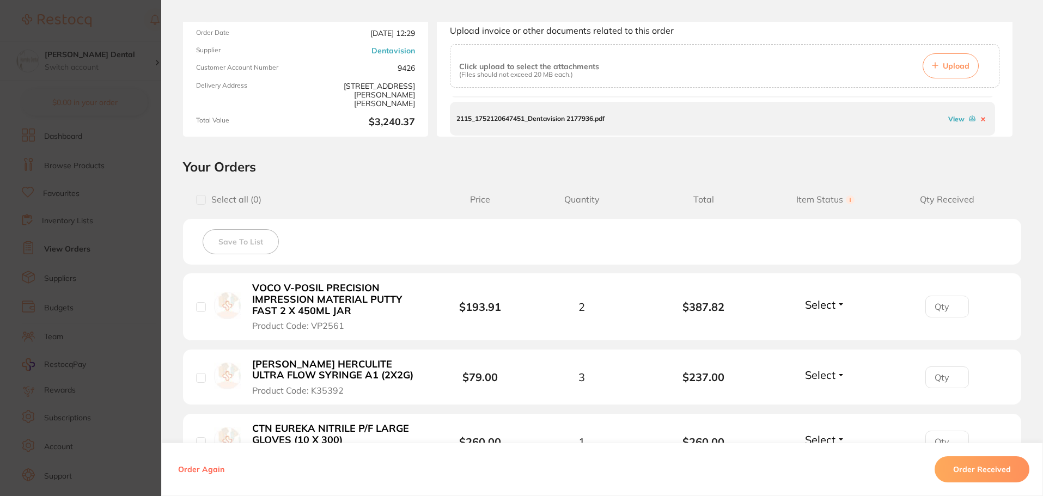
click at [955, 118] on link "View" at bounding box center [956, 119] width 16 height 8
click at [954, 112] on link "View" at bounding box center [956, 114] width 16 height 8
click at [958, 468] on button "Order Received" at bounding box center [982, 469] width 95 height 26
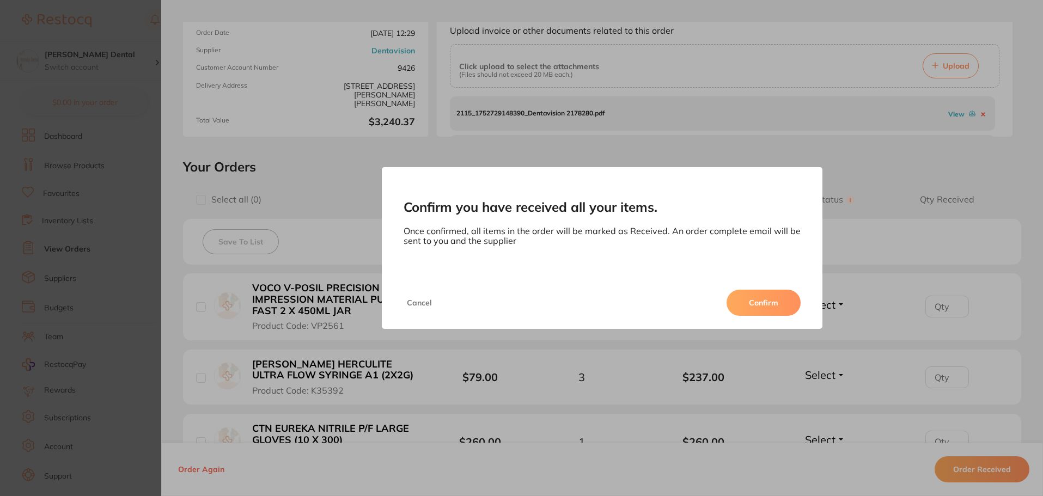
click at [761, 301] on button "Confirm" at bounding box center [764, 303] width 74 height 26
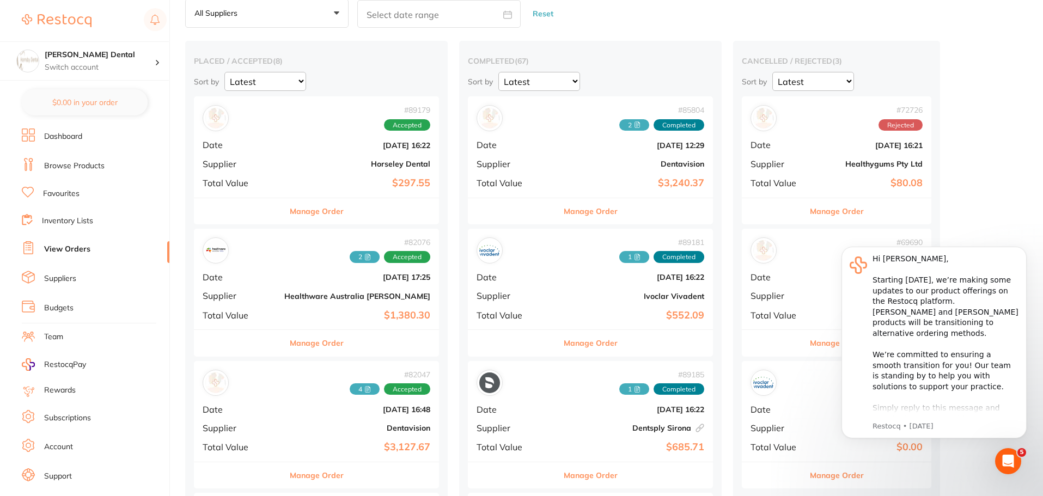
scroll to position [54, 0]
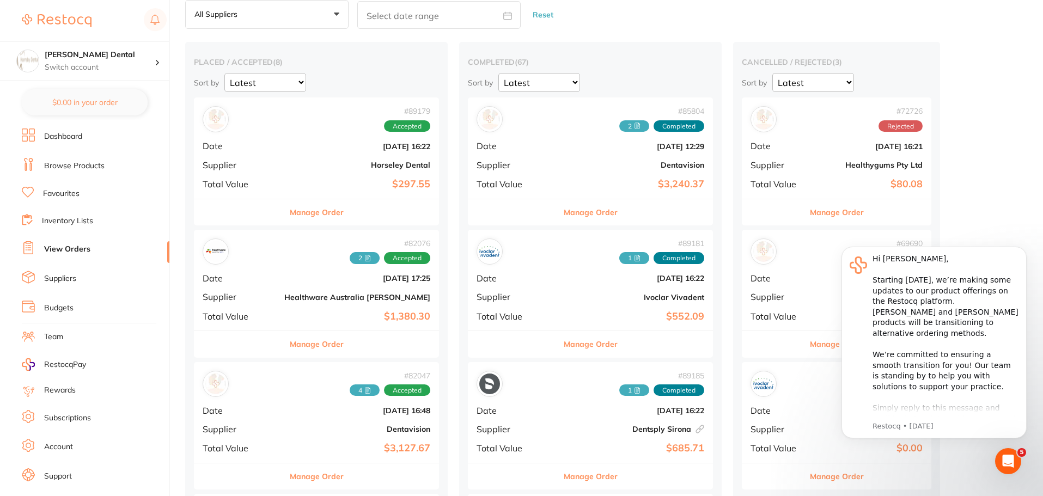
click at [303, 214] on button "Manage Order" at bounding box center [317, 212] width 54 height 26
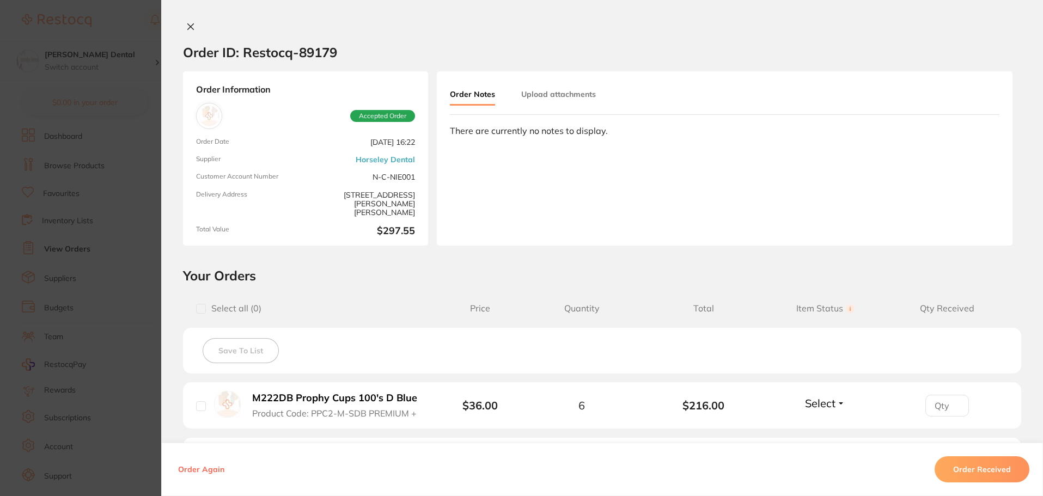
click at [183, 26] on button at bounding box center [190, 27] width 15 height 11
